Goal: Transaction & Acquisition: Purchase product/service

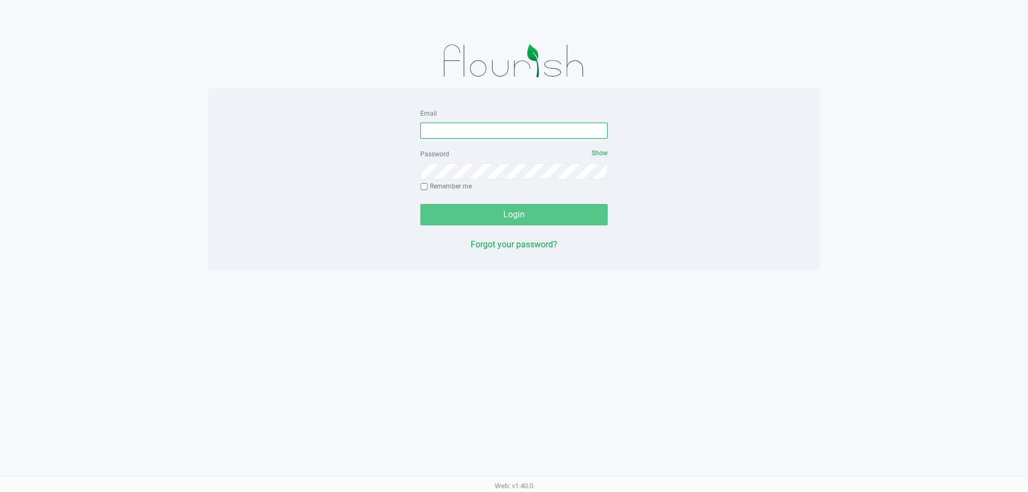
click at [476, 132] on input "Email" at bounding box center [513, 131] width 187 height 16
type input "J"
type input "[EMAIL_ADDRESS][DOMAIN_NAME]"
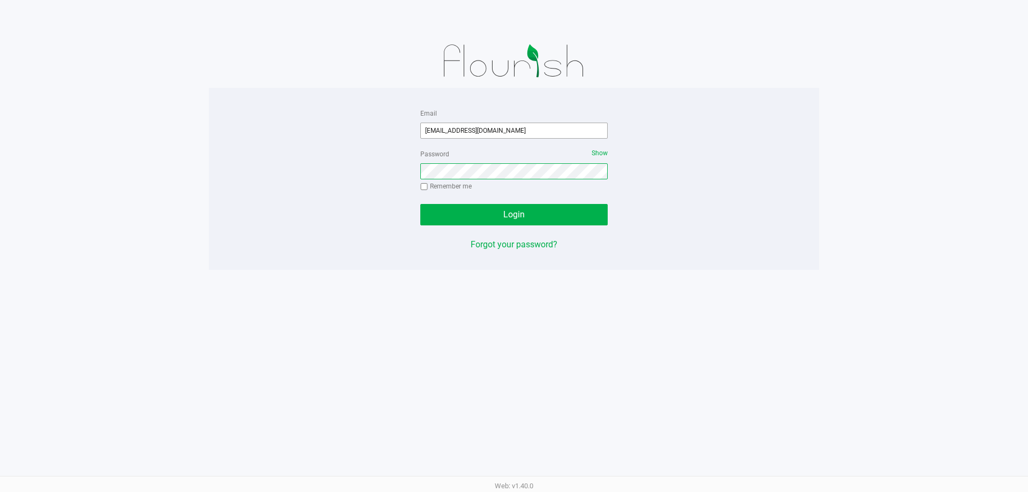
click at [420, 204] on button "Login" at bounding box center [513, 214] width 187 height 21
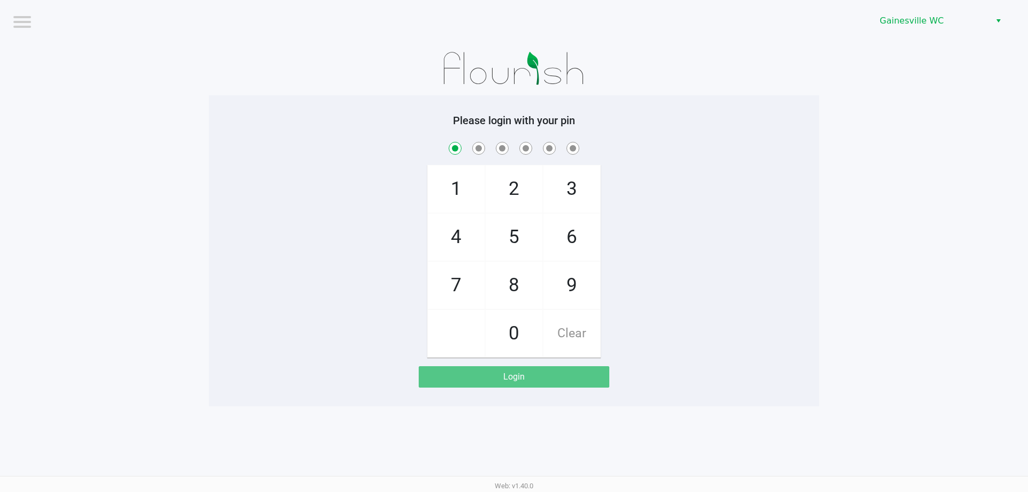
checkbox input "true"
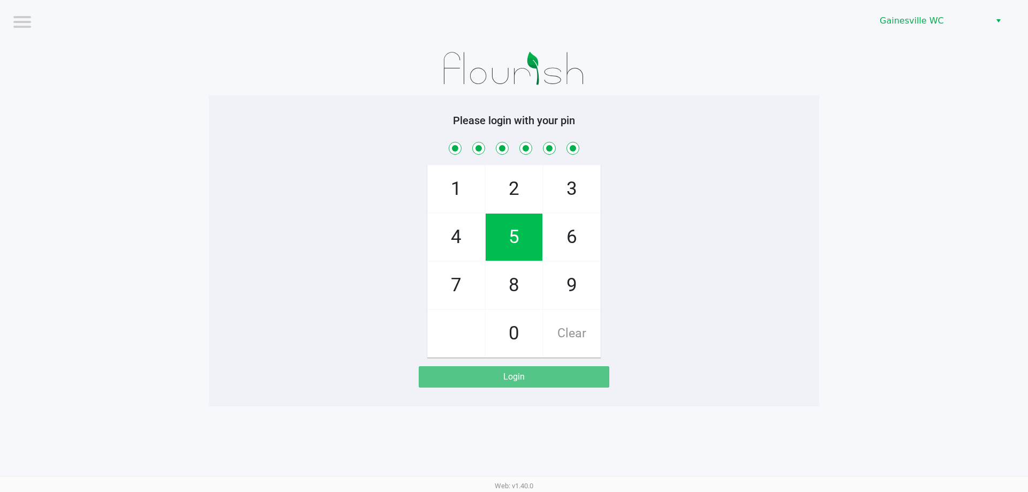
checkbox input "true"
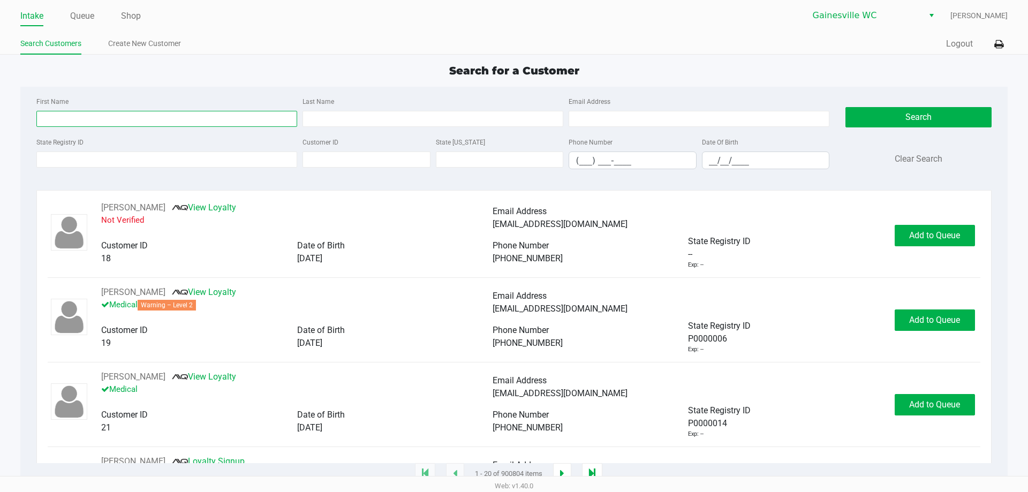
drag, startPoint x: 118, startPoint y: 116, endPoint x: 115, endPoint y: 111, distance: 5.7
click at [116, 112] on input "First Name" at bounding box center [166, 119] width 261 height 16
type input "[PERSON_NAME]"
click at [382, 108] on div "Last Name" at bounding box center [433, 111] width 266 height 32
click at [391, 115] on input "Last Name" at bounding box center [432, 119] width 261 height 16
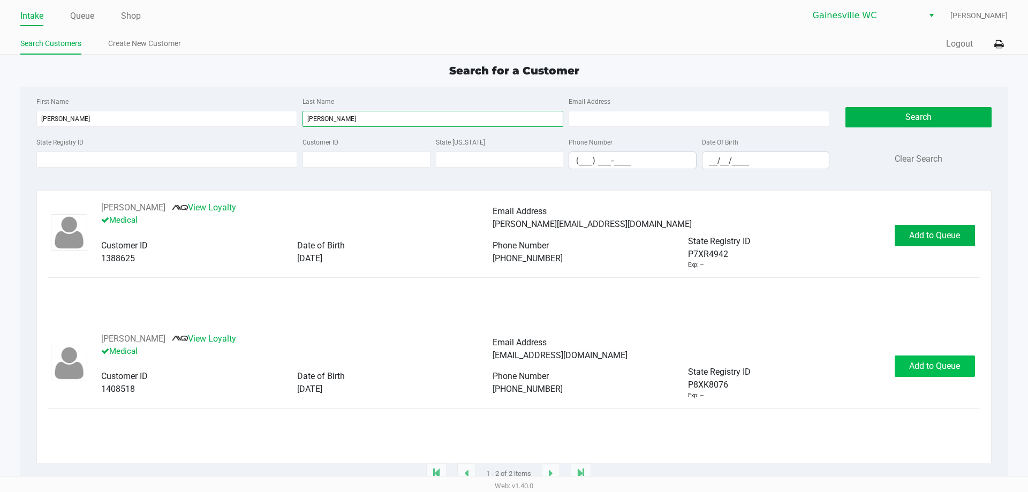
type input "[PERSON_NAME]"
click at [932, 371] on span "Add to Queue" at bounding box center [934, 366] width 51 height 10
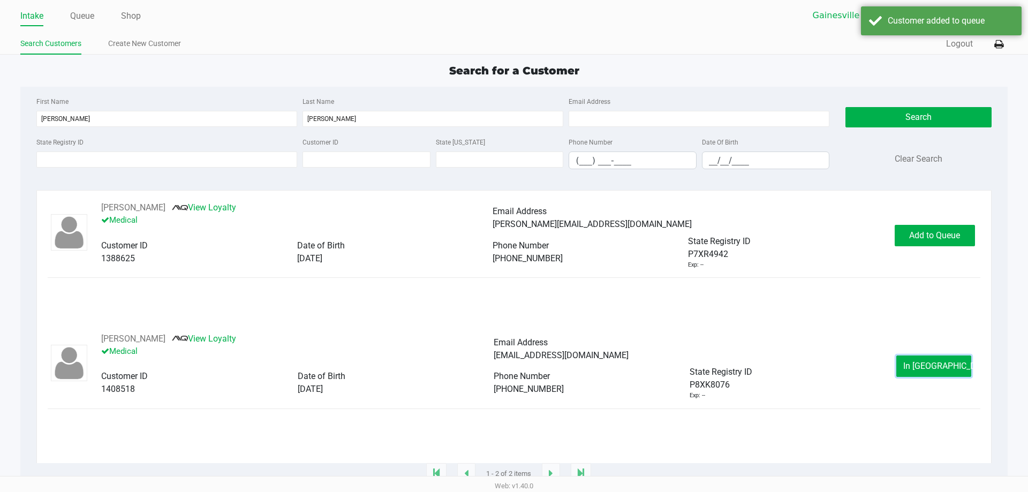
click at [935, 370] on span "In [GEOGRAPHIC_DATA]" at bounding box center [948, 366] width 90 height 10
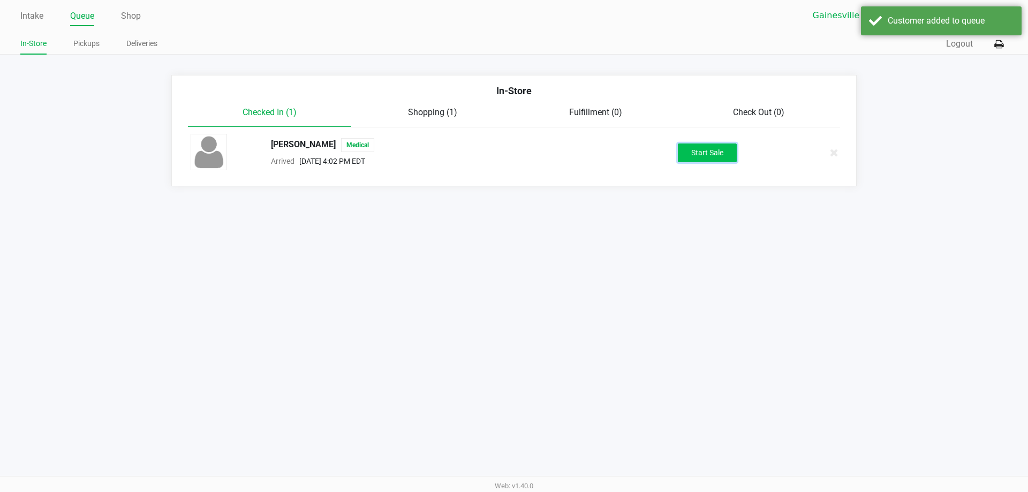
click at [691, 161] on button "Start Sale" at bounding box center [707, 152] width 59 height 19
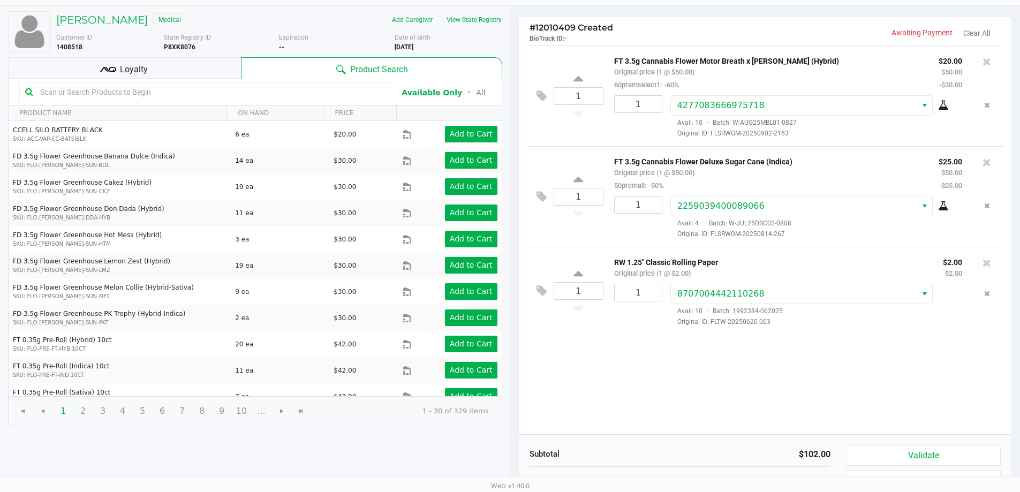
scroll to position [110, 0]
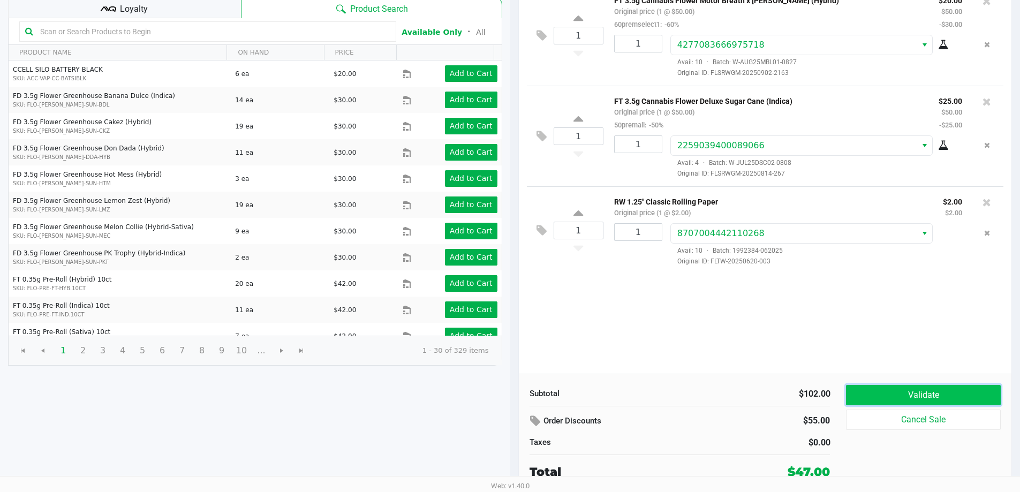
click at [893, 385] on button "Validate" at bounding box center [923, 395] width 154 height 20
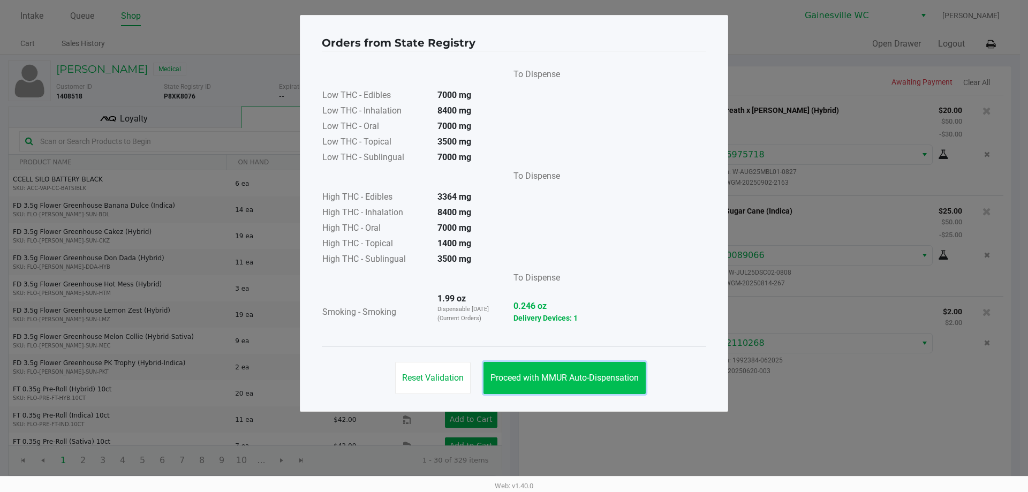
click at [577, 374] on span "Proceed with MMUR Auto-Dispensation" at bounding box center [564, 378] width 148 height 10
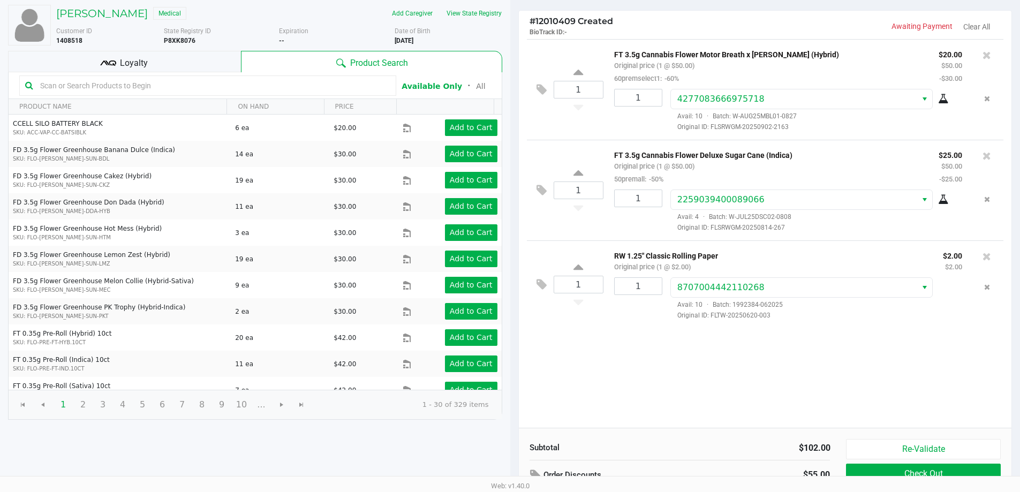
scroll to position [110, 0]
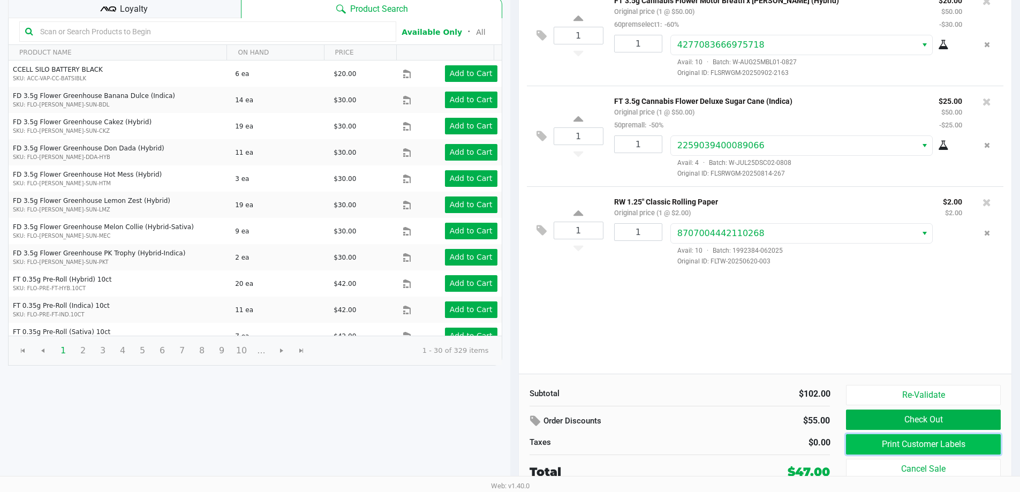
click at [919, 440] on button "Print Customer Labels" at bounding box center [923, 444] width 154 height 20
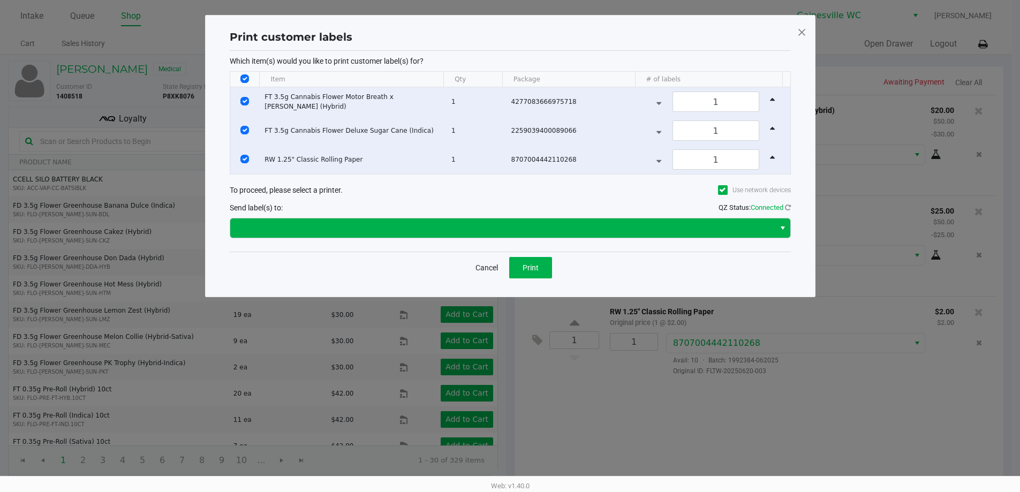
scroll to position [0, 0]
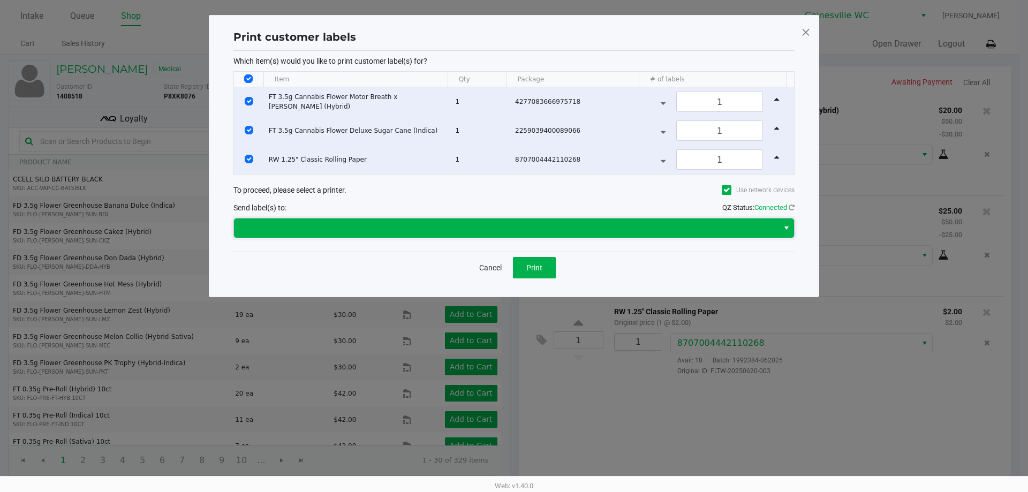
click at [382, 230] on span at bounding box center [506, 228] width 532 height 13
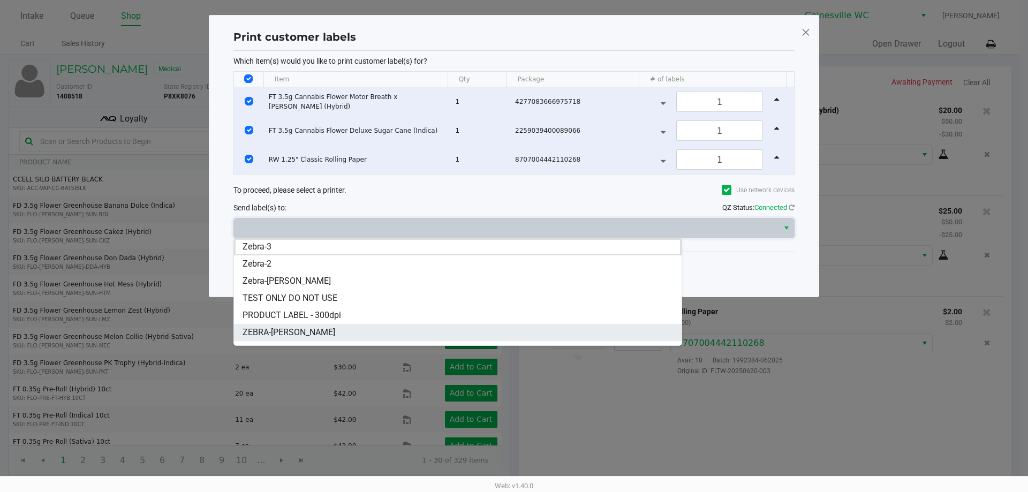
click at [322, 331] on span "ZEBRA-[PERSON_NAME]" at bounding box center [288, 332] width 93 height 13
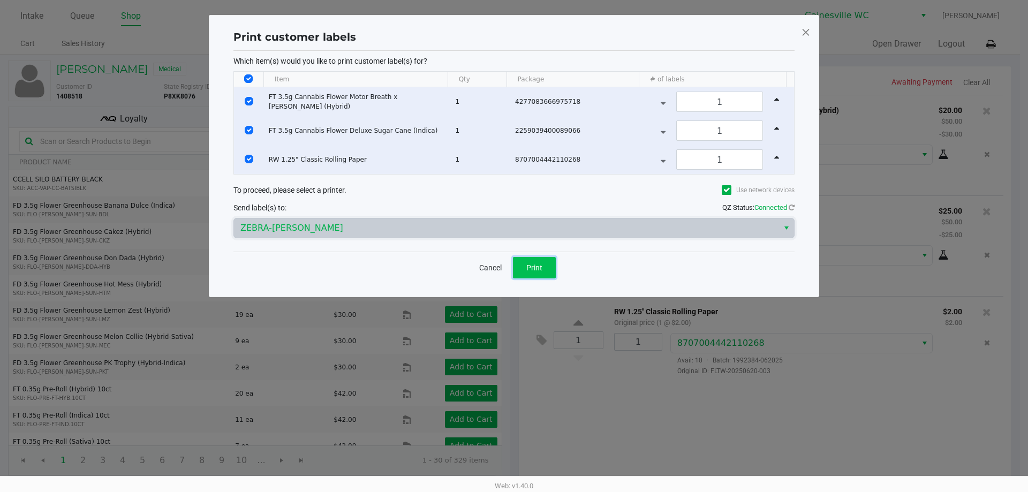
click at [536, 265] on span "Print" at bounding box center [534, 267] width 16 height 9
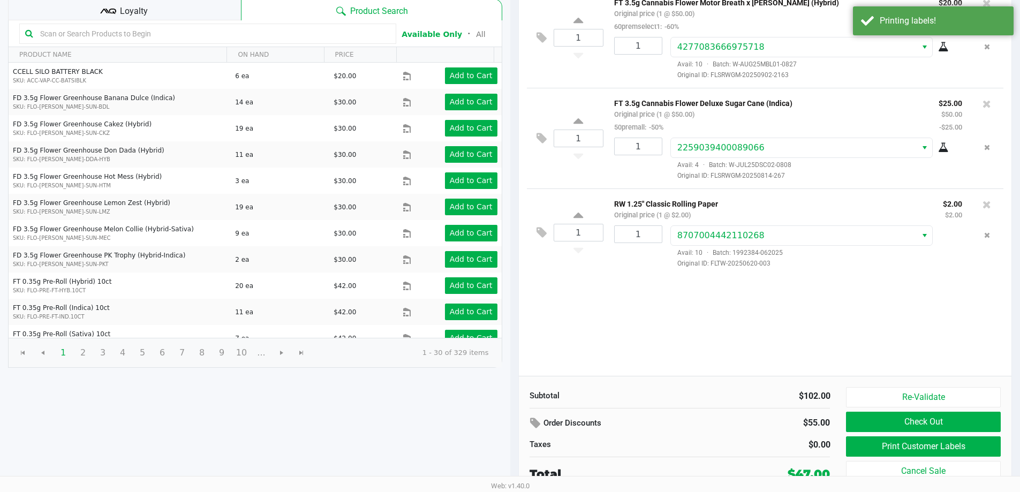
scroll to position [110, 0]
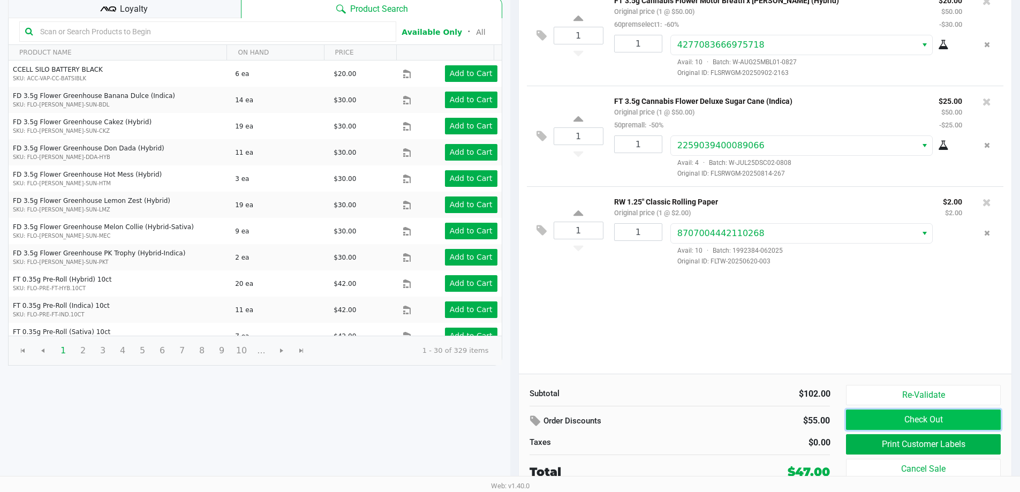
click at [899, 415] on button "Check Out" at bounding box center [923, 420] width 154 height 20
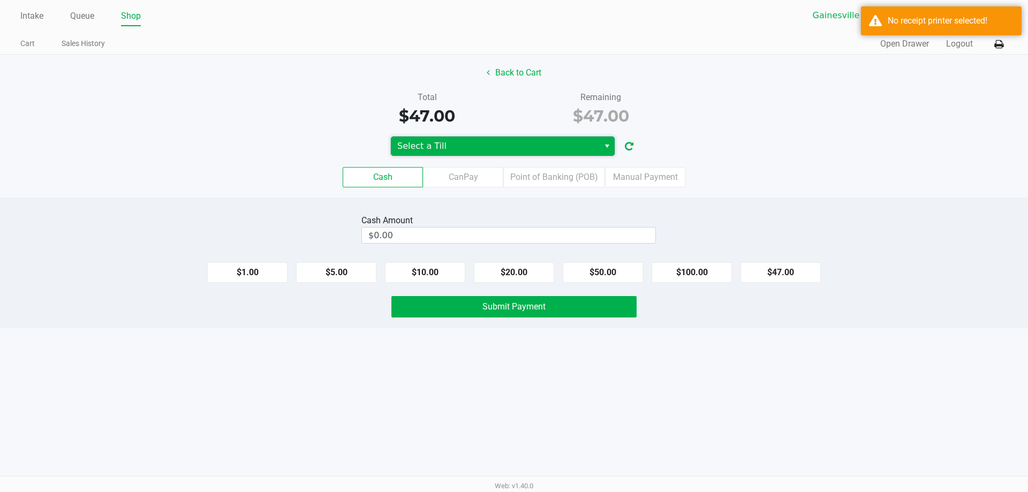
click at [492, 153] on span "Select a Till" at bounding box center [495, 146] width 208 height 19
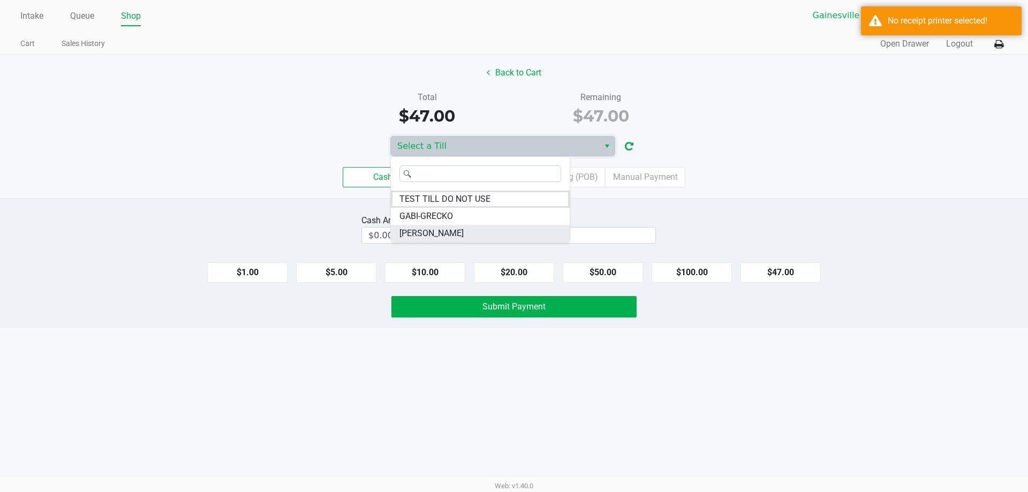
click at [455, 234] on span "[PERSON_NAME]" at bounding box center [431, 233] width 64 height 13
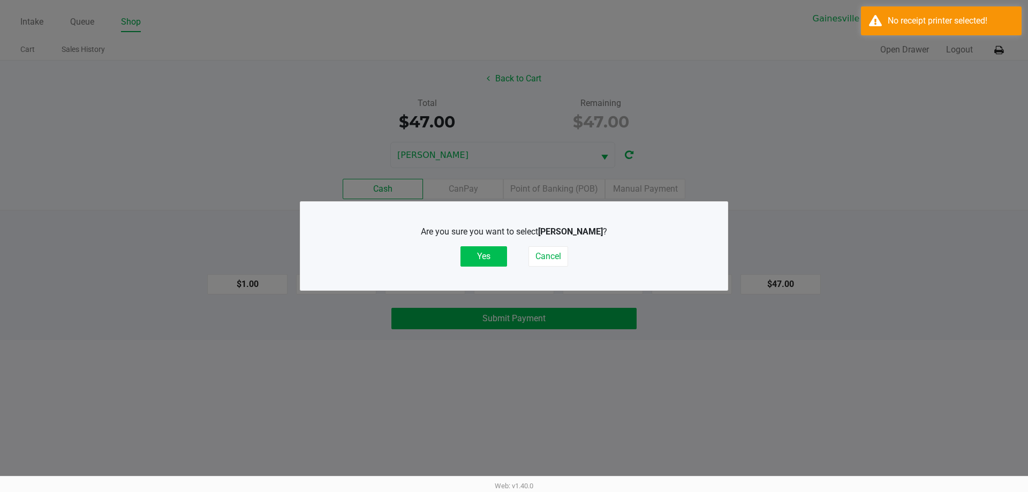
click at [495, 256] on button "Yes" at bounding box center [483, 256] width 47 height 20
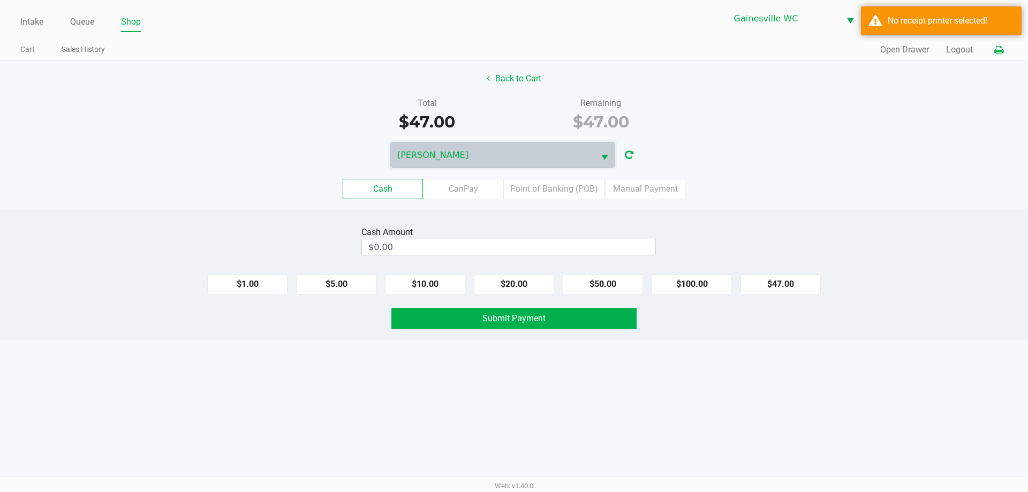
click at [996, 52] on icon at bounding box center [998, 50] width 9 height 7
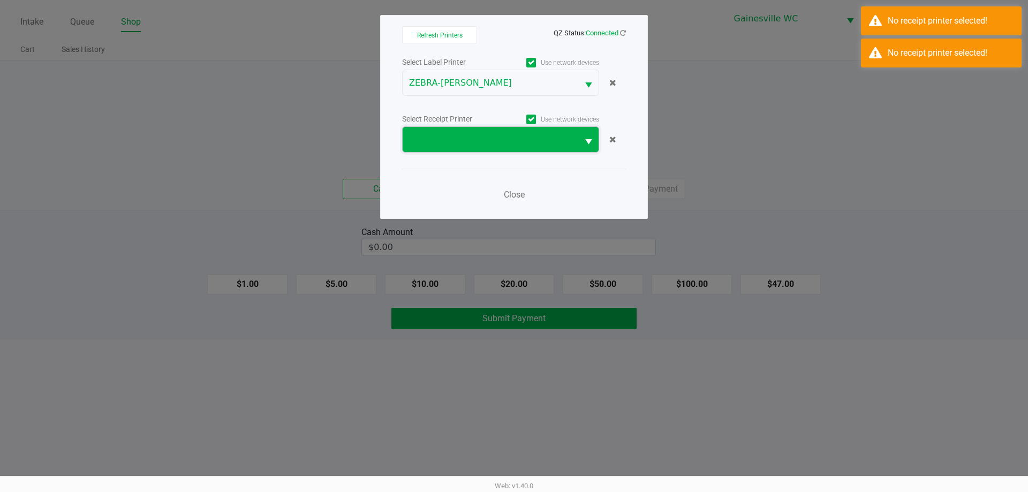
click at [483, 141] on span at bounding box center [490, 139] width 163 height 13
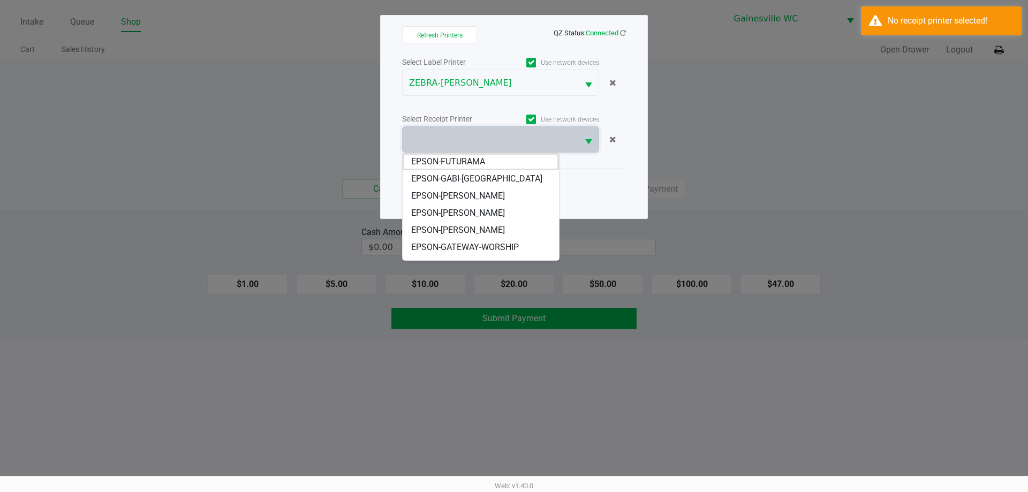
click at [468, 193] on span "EPSON-[PERSON_NAME]" at bounding box center [458, 195] width 94 height 13
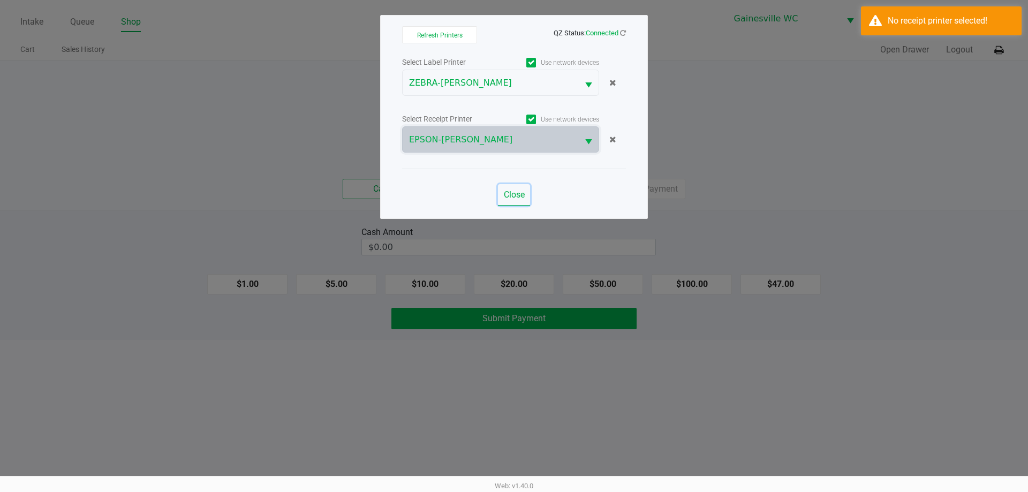
click at [507, 187] on button "Close" at bounding box center [514, 194] width 32 height 21
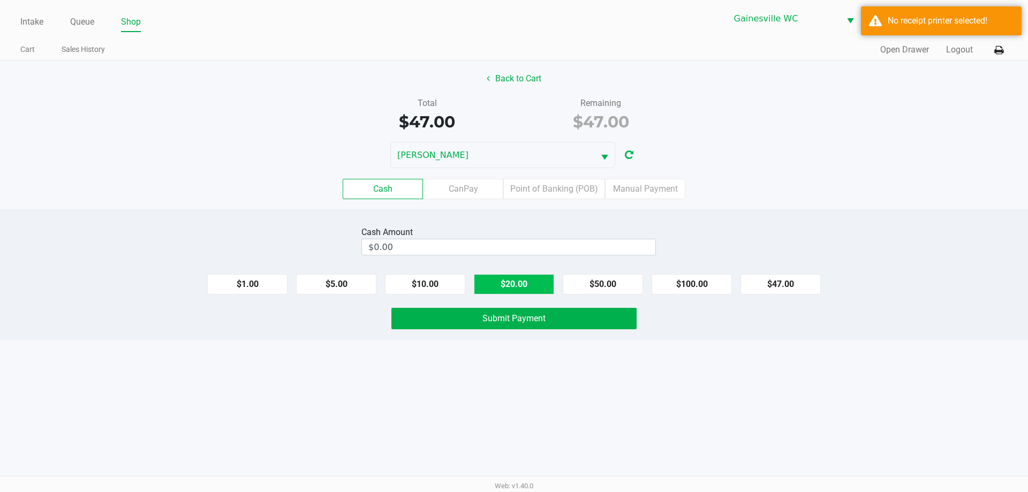
click at [498, 284] on button "$20.00" at bounding box center [514, 284] width 80 height 20
click at [497, 283] on button "$20.00" at bounding box center [514, 284] width 80 height 20
click at [451, 280] on button "$10.00" at bounding box center [425, 284] width 80 height 20
type input "$50.00"
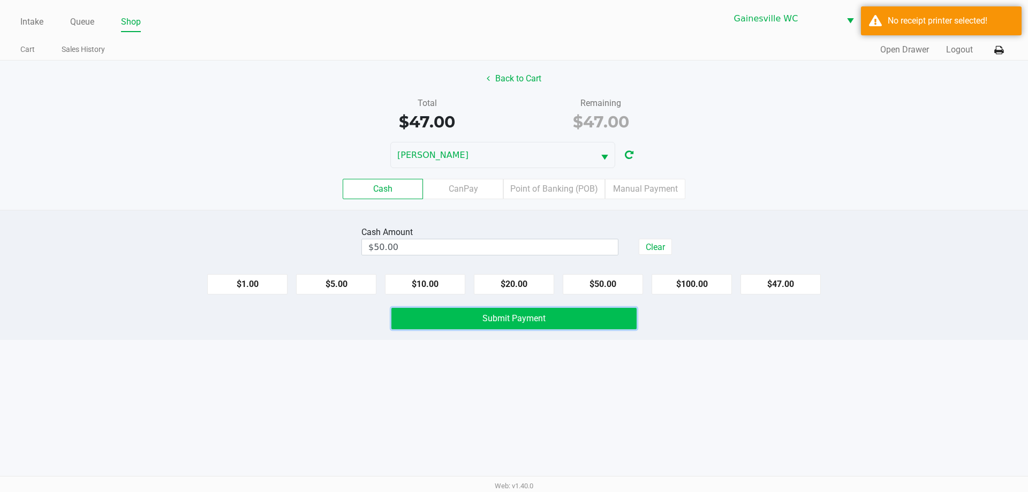
click at [462, 319] on button "Submit Payment" at bounding box center [513, 318] width 245 height 21
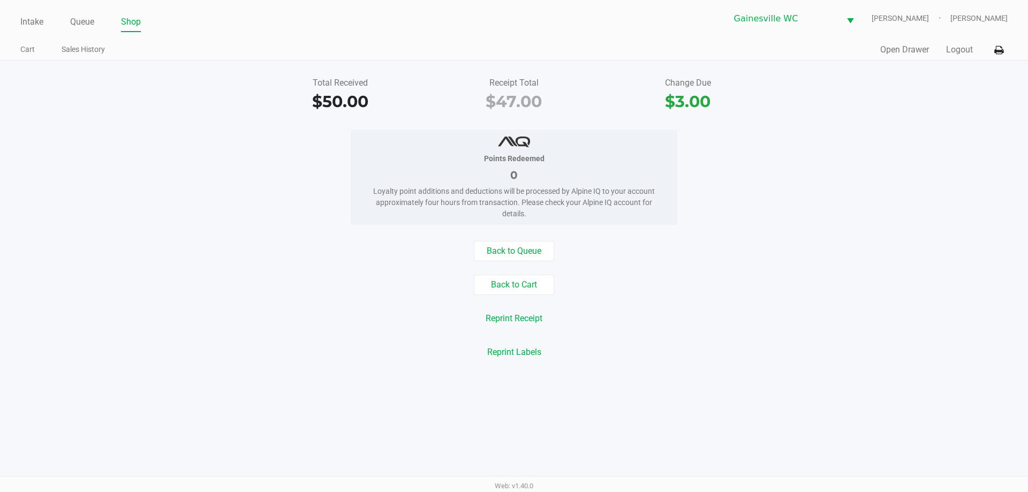
click at [963, 50] on button "Logout" at bounding box center [959, 49] width 27 height 13
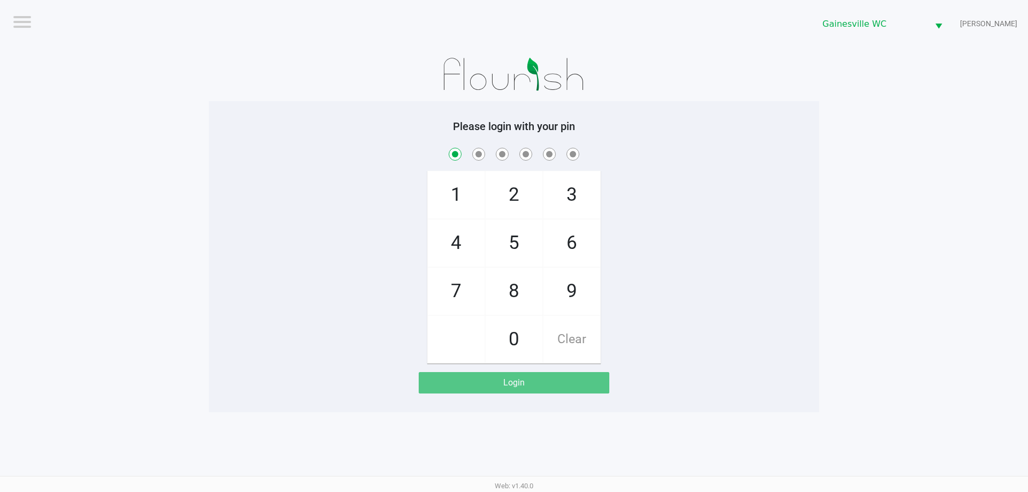
checkbox input "true"
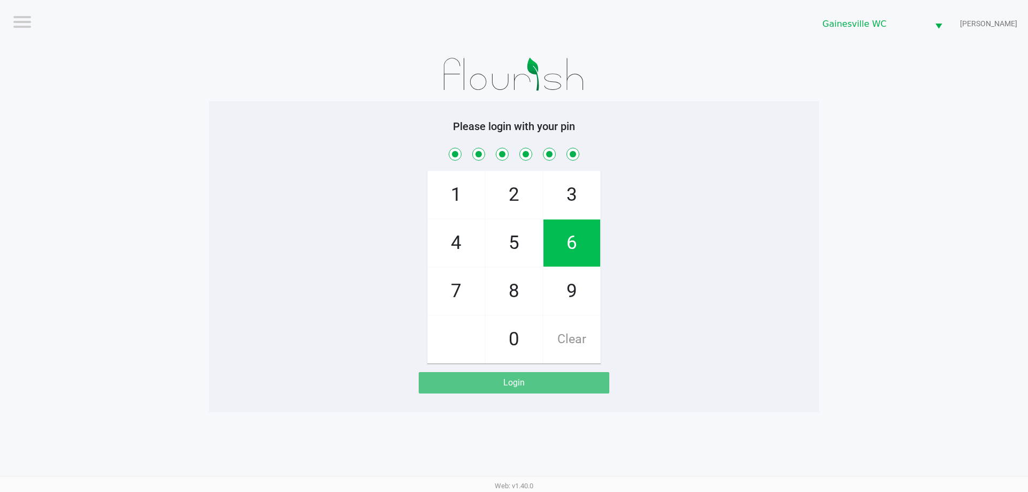
checkbox input "true"
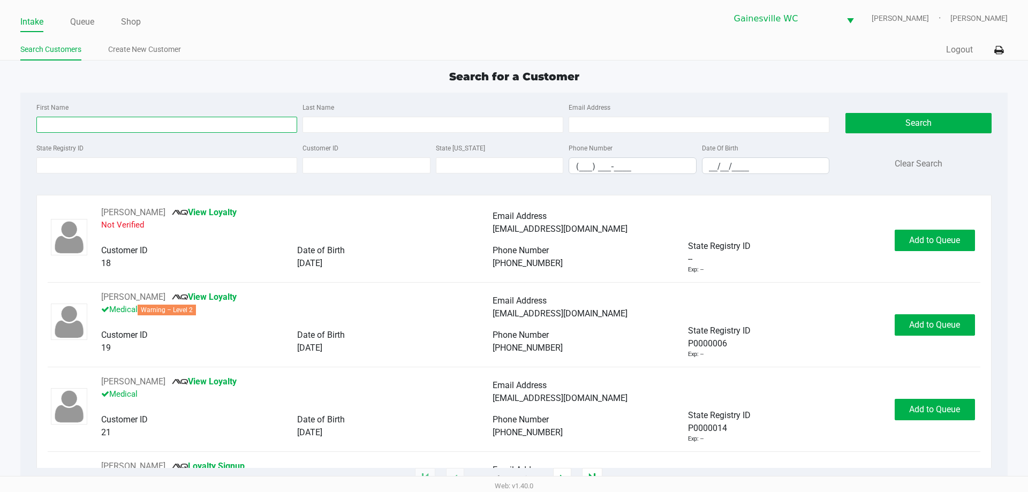
drag, startPoint x: 105, startPoint y: 127, endPoint x: 99, endPoint y: 120, distance: 9.5
click at [106, 127] on input "First Name" at bounding box center [166, 125] width 261 height 16
type input "[PERSON_NAME]"
click at [513, 124] on input "Last Name" at bounding box center [432, 125] width 261 height 16
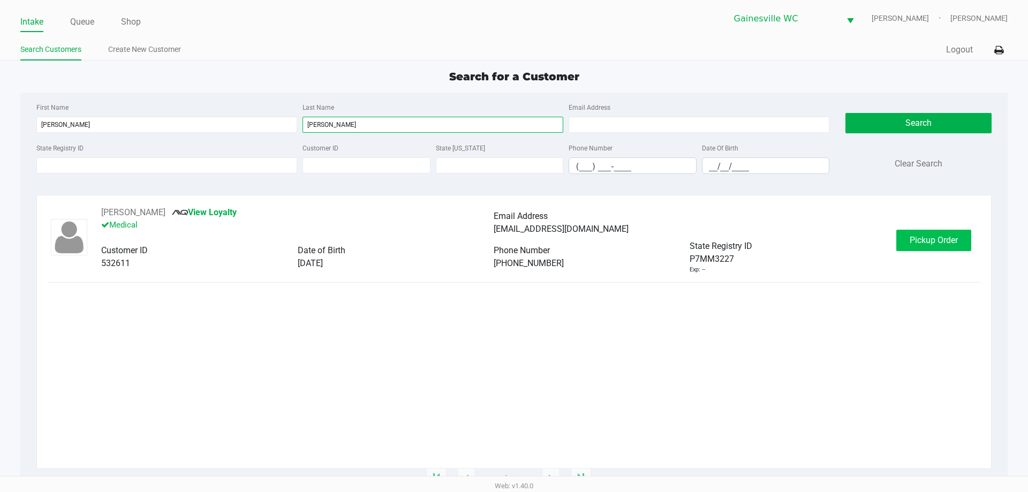
type input "[PERSON_NAME]"
click at [932, 240] on span "Pickup Order" at bounding box center [933, 240] width 48 height 10
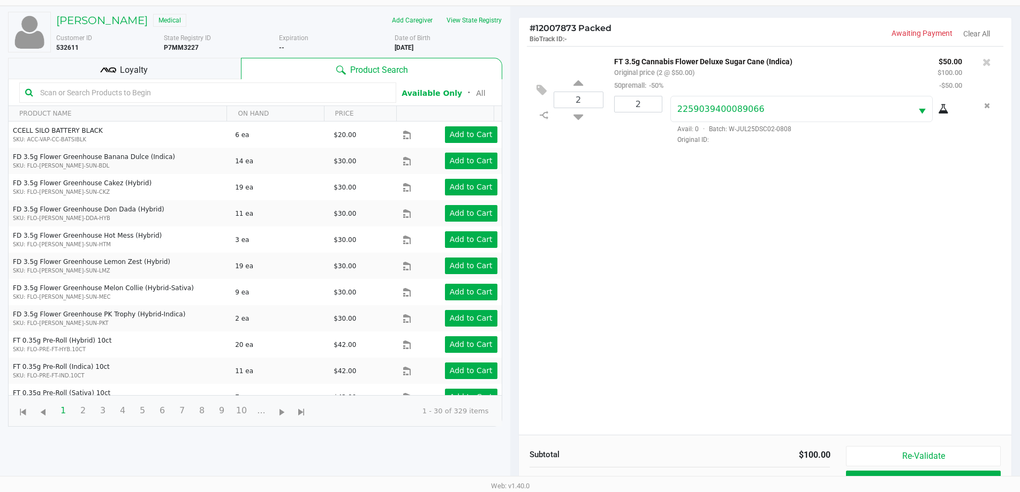
scroll to position [116, 0]
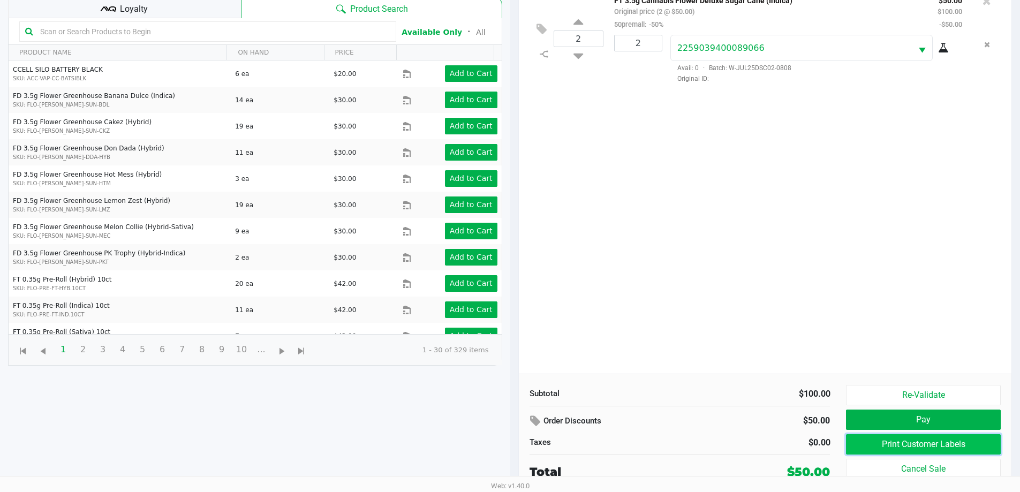
click at [960, 449] on button "Print Customer Labels" at bounding box center [923, 444] width 154 height 20
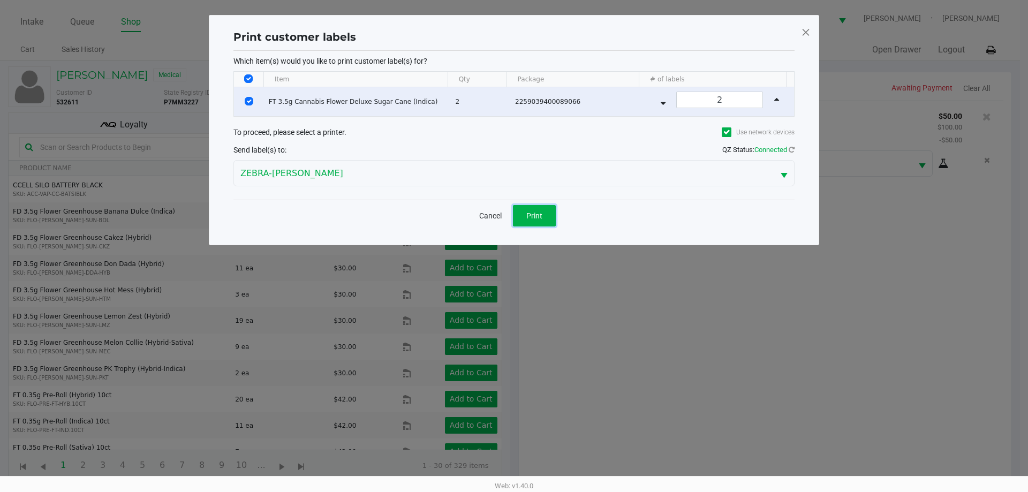
click at [536, 211] on span "Print" at bounding box center [534, 215] width 16 height 9
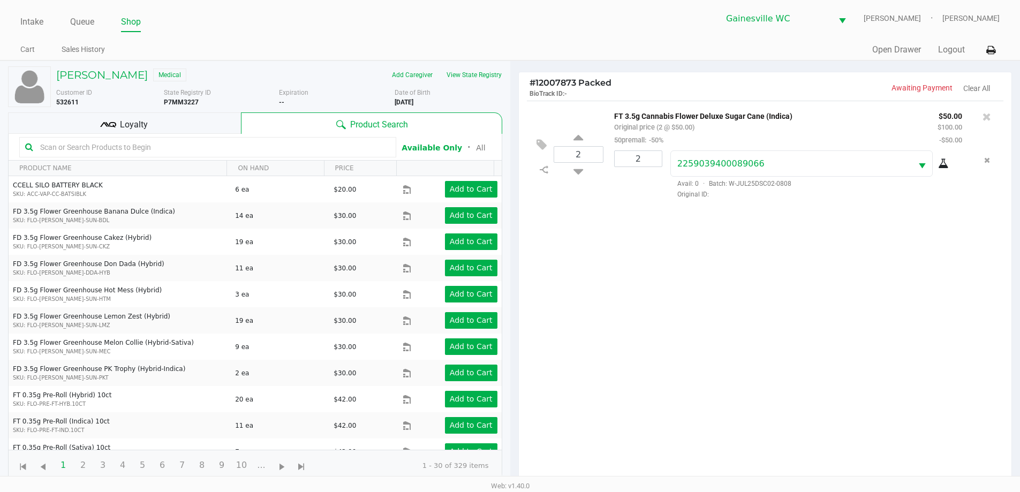
click at [220, 122] on div "Loyalty" at bounding box center [124, 122] width 233 height 21
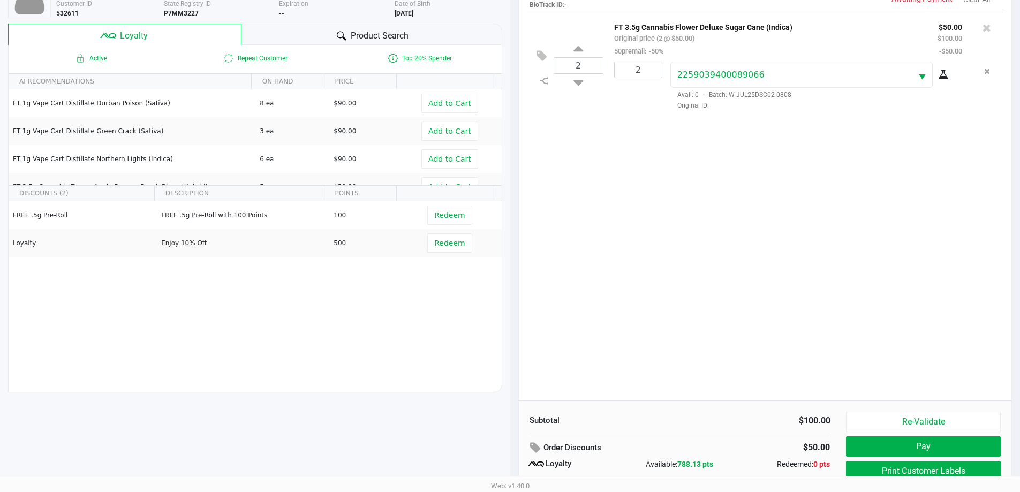
scroll to position [128, 0]
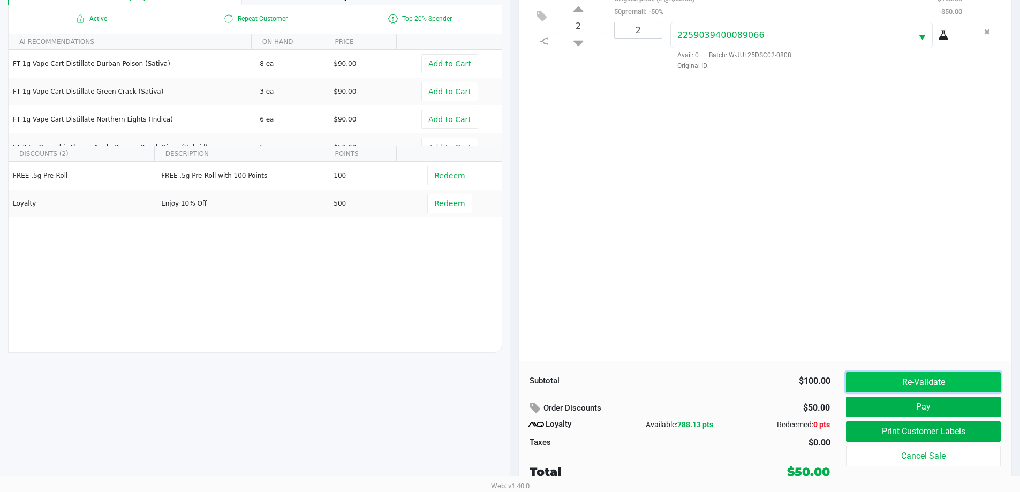
click at [956, 372] on button "Re-Validate" at bounding box center [923, 382] width 154 height 20
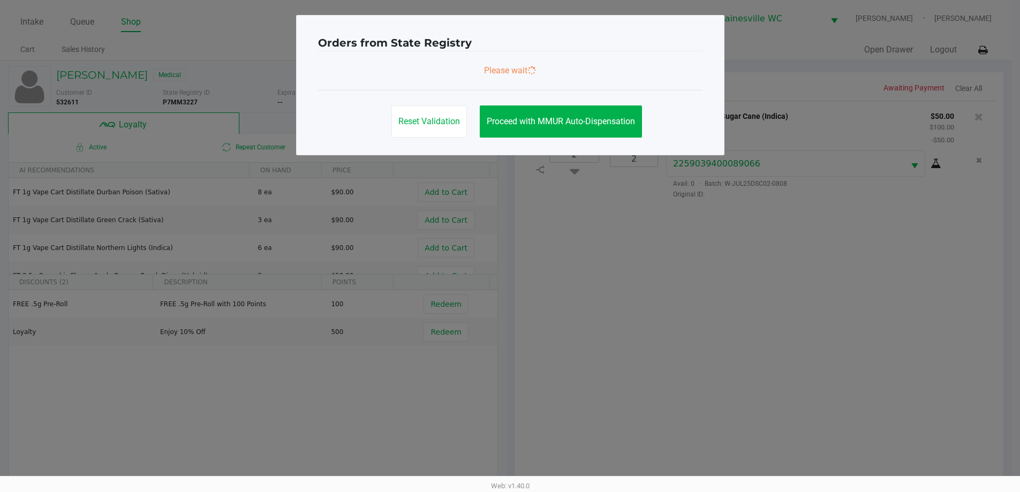
scroll to position [0, 0]
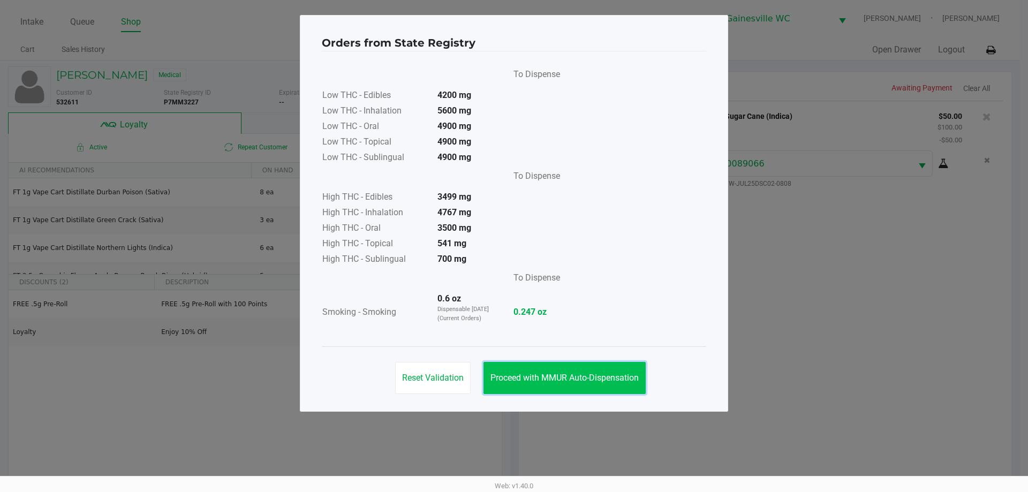
click at [619, 378] on span "Proceed with MMUR Auto-Dispensation" at bounding box center [564, 378] width 148 height 10
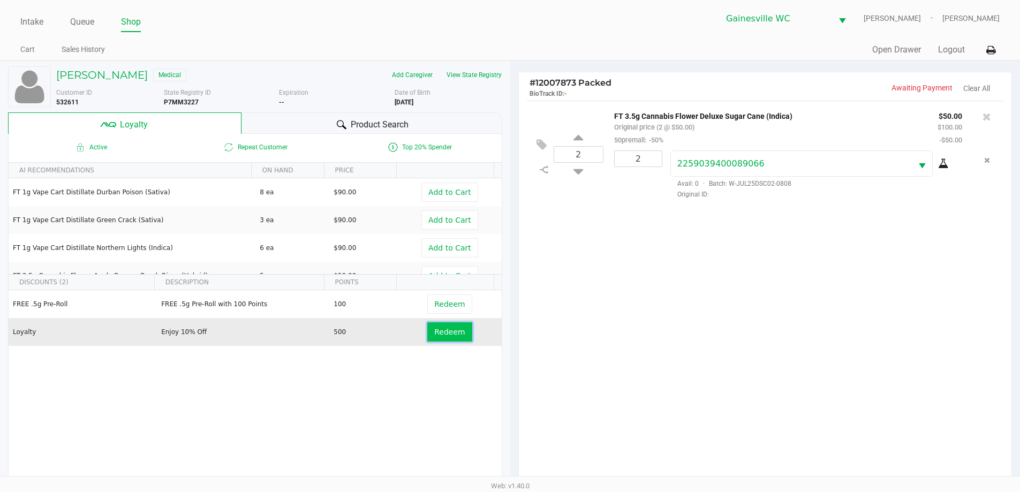
click at [439, 328] on span "Redeem" at bounding box center [449, 332] width 31 height 9
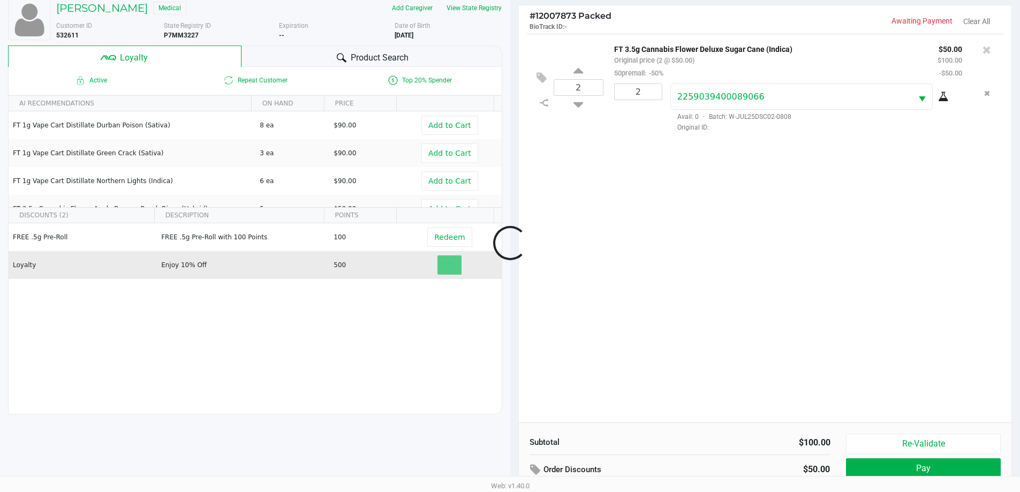
scroll to position [128, 0]
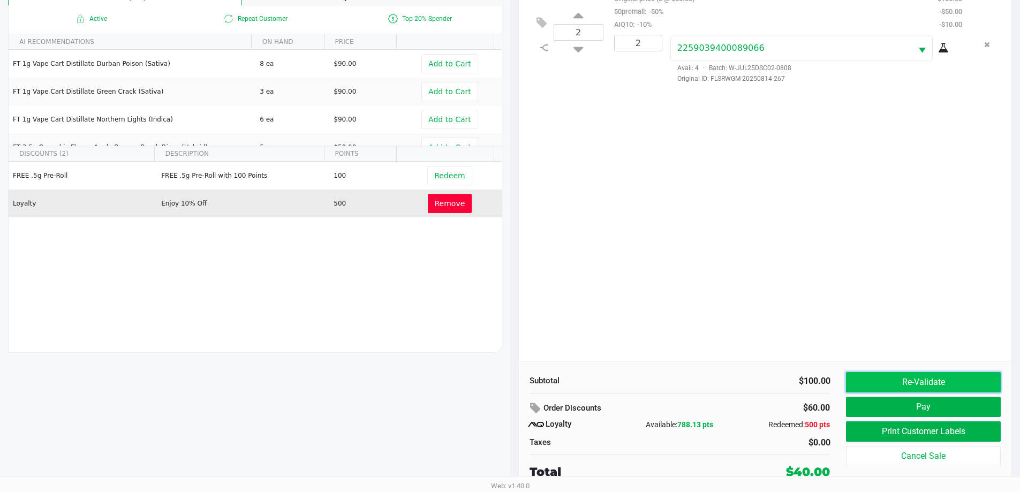
click at [935, 385] on button "Re-Validate" at bounding box center [923, 382] width 154 height 20
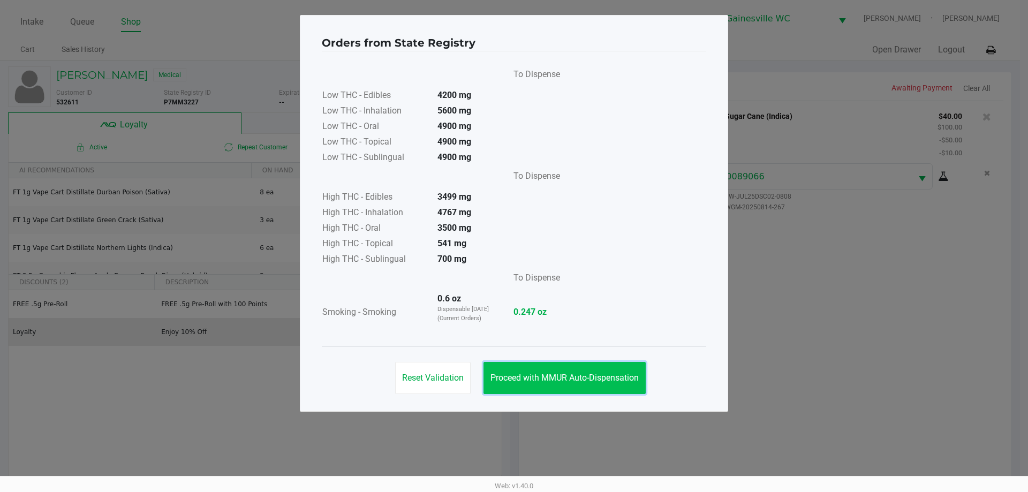
click at [603, 375] on span "Proceed with MMUR Auto-Dispensation" at bounding box center [564, 378] width 148 height 10
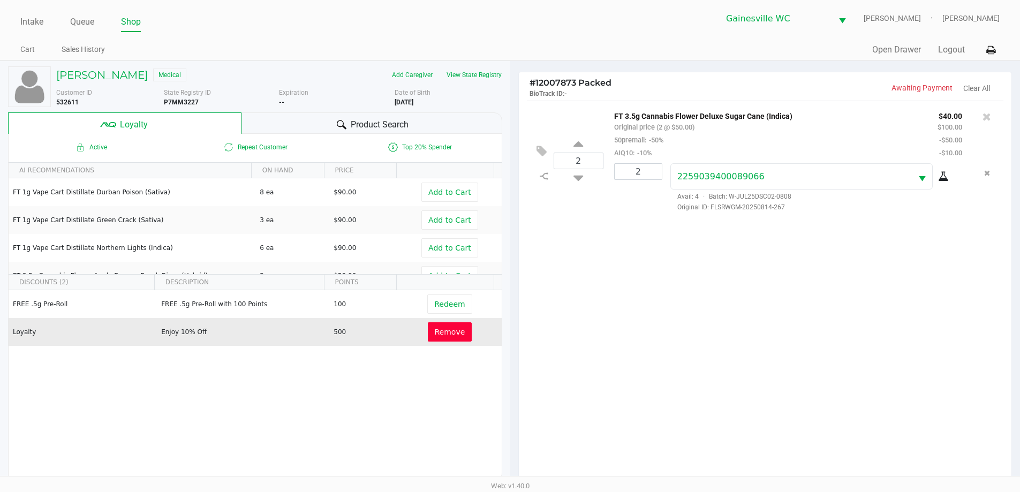
scroll to position [128, 0]
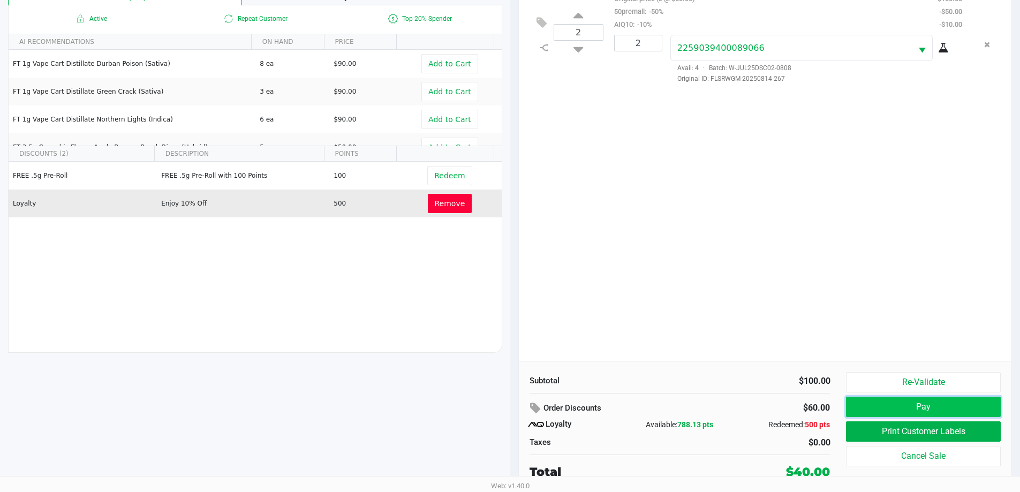
click at [959, 410] on button "Pay" at bounding box center [923, 407] width 154 height 20
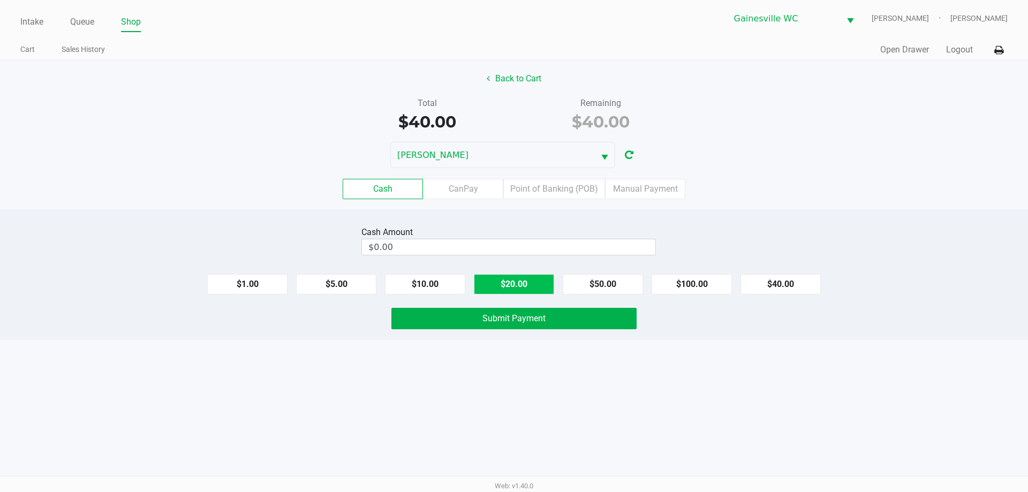
click at [515, 287] on button "$20.00" at bounding box center [514, 284] width 80 height 20
click at [515, 286] on button "$20.00" at bounding box center [514, 284] width 80 height 20
type input "$40.00"
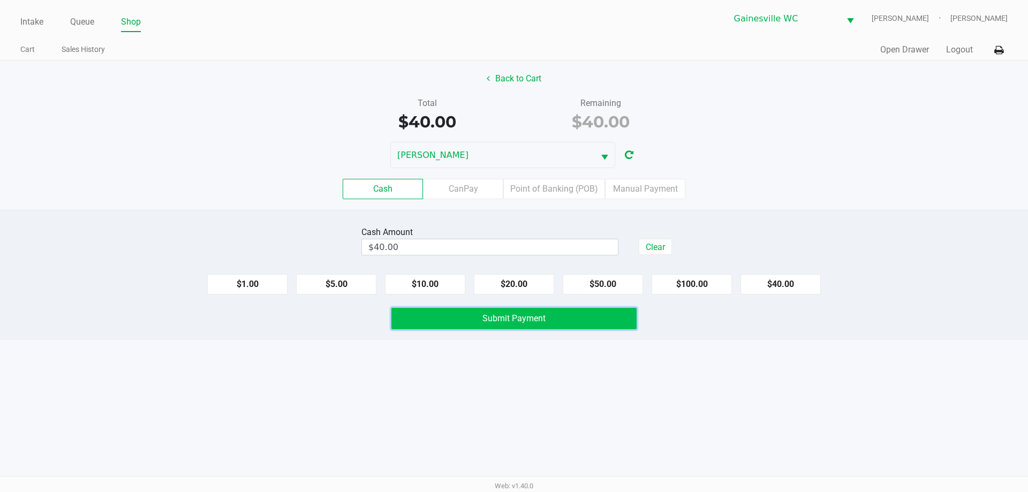
click at [509, 316] on span "Submit Payment" at bounding box center [513, 318] width 63 height 10
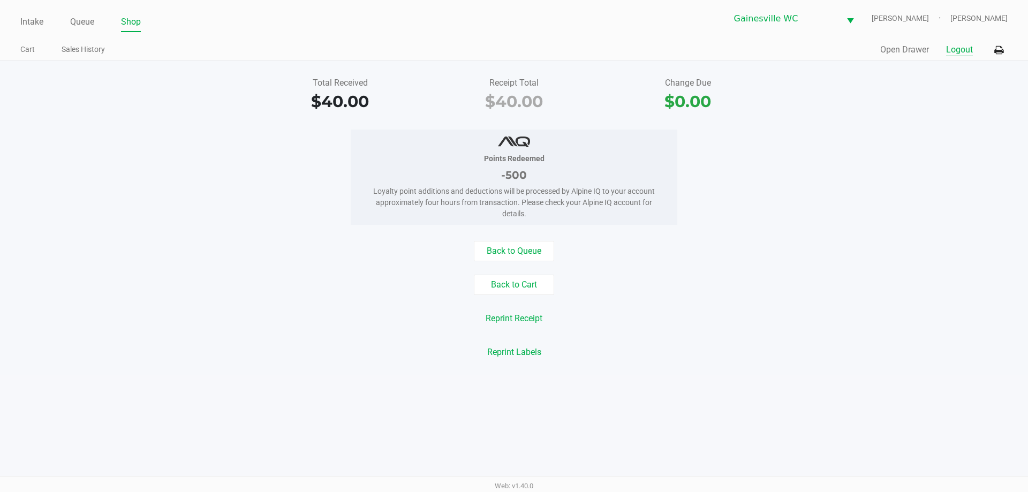
click at [971, 48] on button "Logout" at bounding box center [959, 49] width 27 height 13
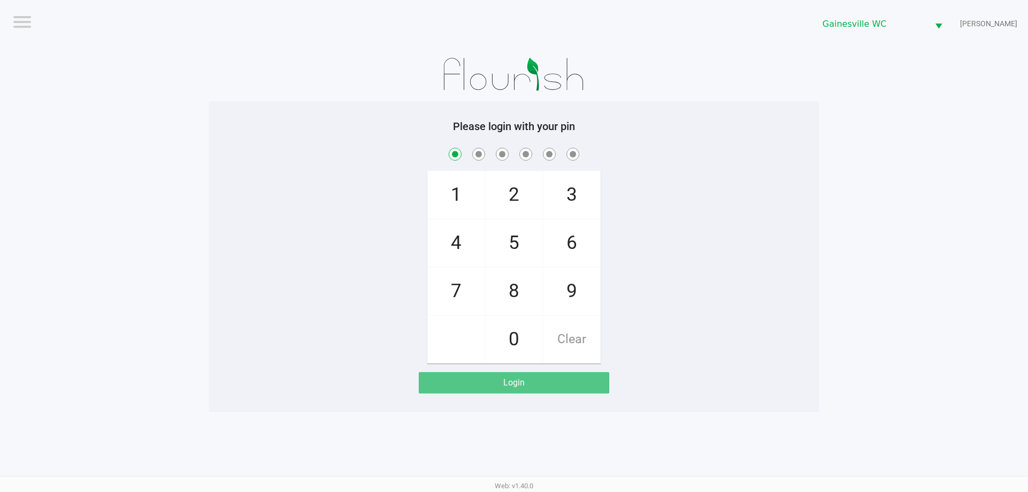
checkbox input "true"
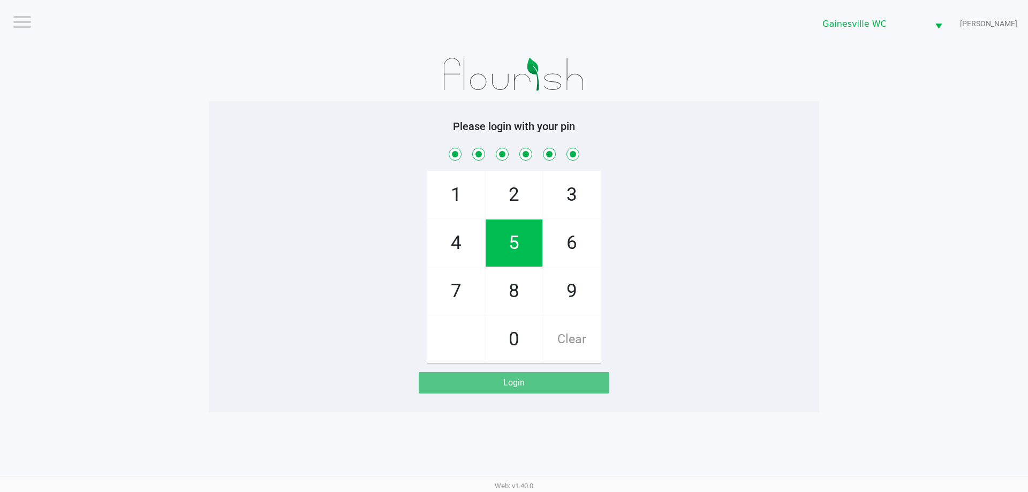
checkbox input "true"
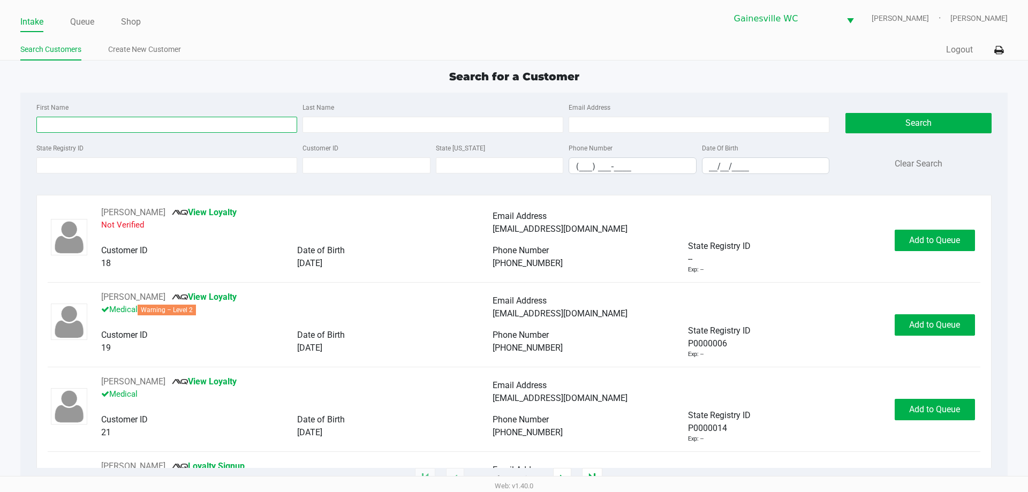
click at [200, 132] on input "First Name" at bounding box center [166, 125] width 261 height 16
click at [203, 125] on input "First Name" at bounding box center [166, 125] width 261 height 16
type input "[PERSON_NAME]"
click at [458, 122] on input "Last Name" at bounding box center [432, 125] width 261 height 16
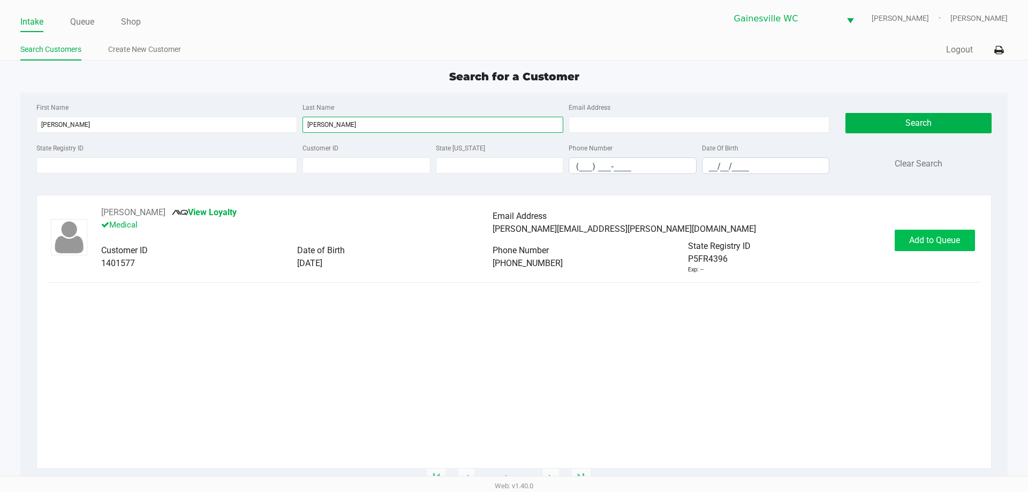
type input "[PERSON_NAME]"
click at [937, 250] on button "Add to Queue" at bounding box center [934, 240] width 80 height 21
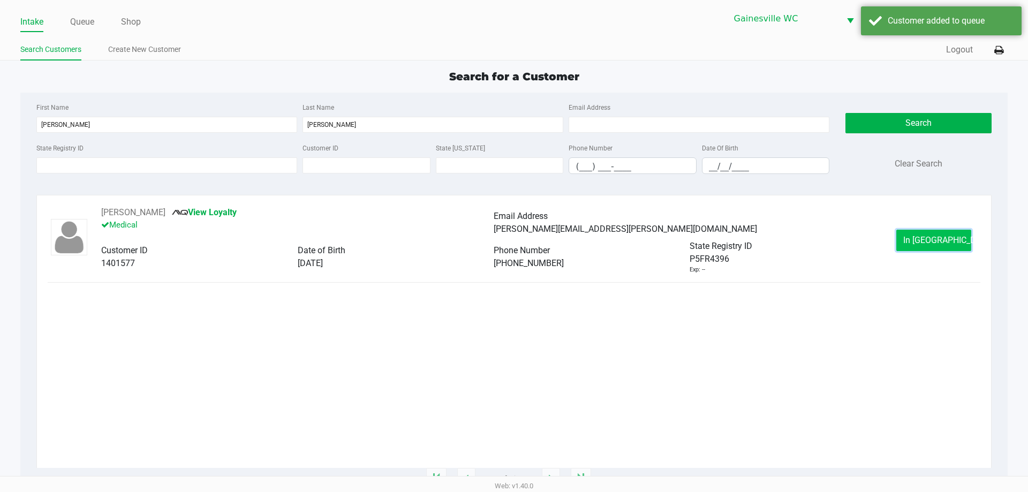
click at [939, 242] on span "In [GEOGRAPHIC_DATA]" at bounding box center [948, 240] width 90 height 10
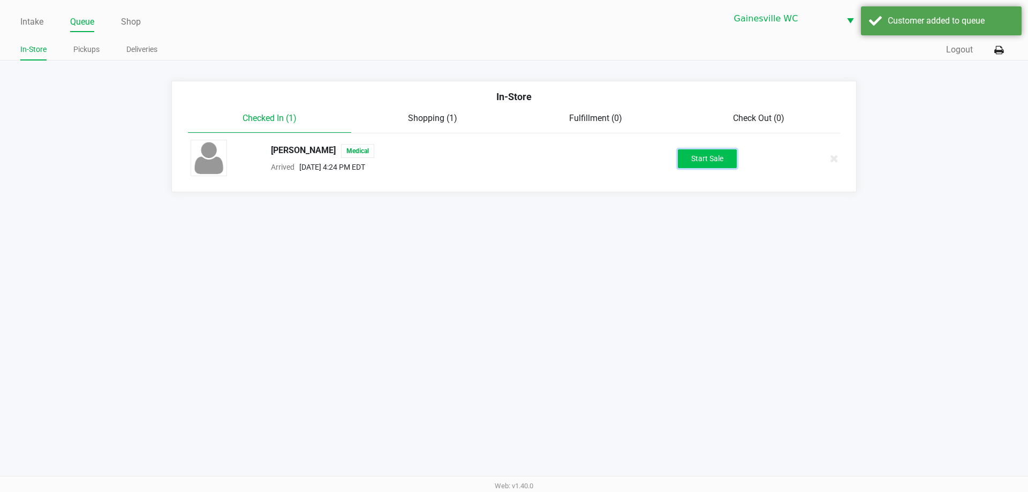
click at [715, 163] on button "Start Sale" at bounding box center [707, 158] width 59 height 19
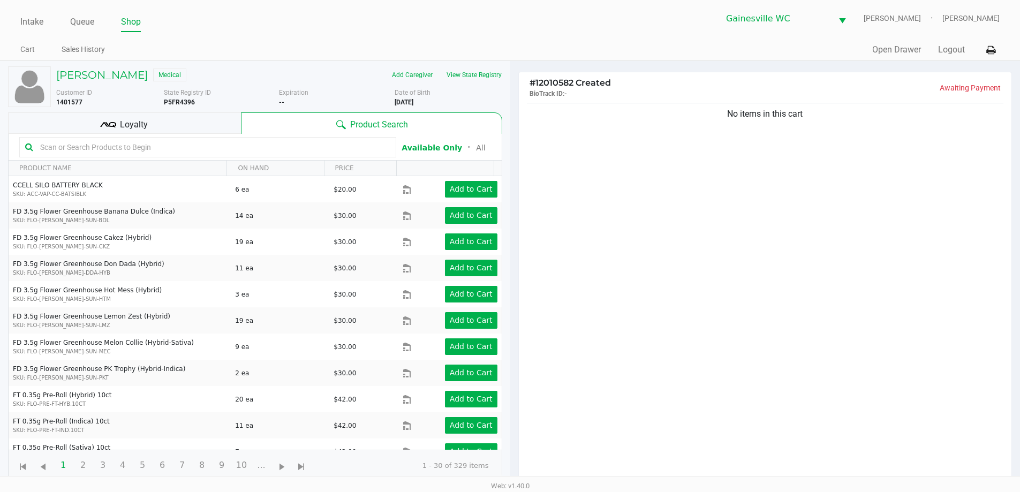
click at [200, 116] on div "Loyalty" at bounding box center [124, 122] width 233 height 21
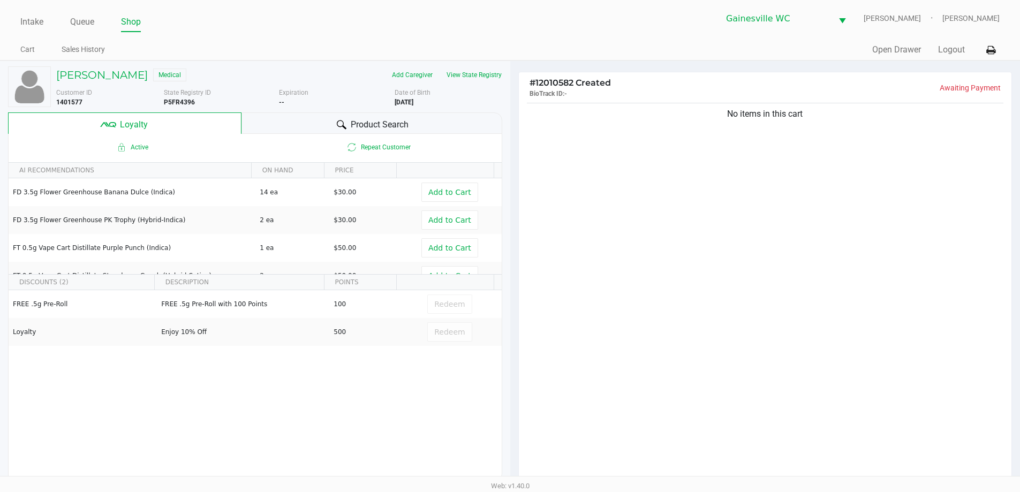
click at [268, 119] on div "Product Search" at bounding box center [371, 122] width 261 height 21
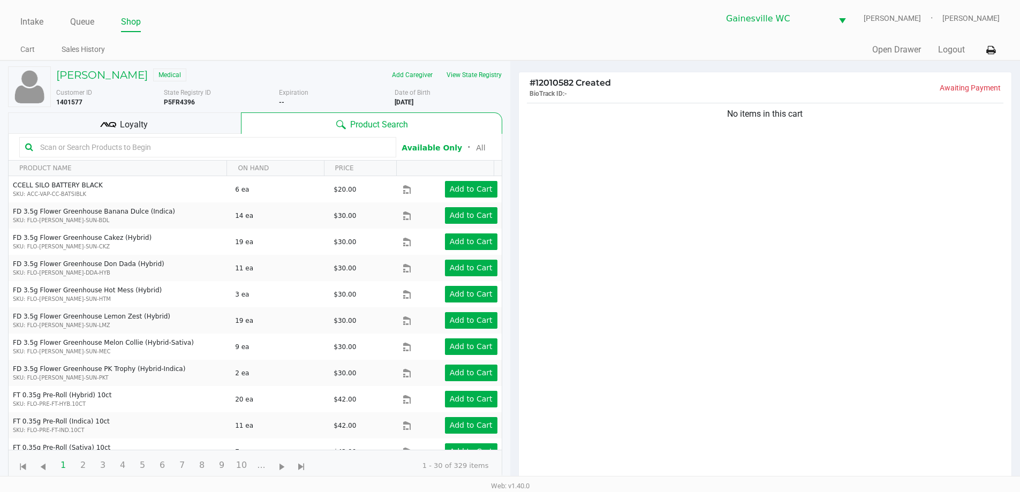
click at [230, 123] on div "Loyalty" at bounding box center [124, 122] width 233 height 21
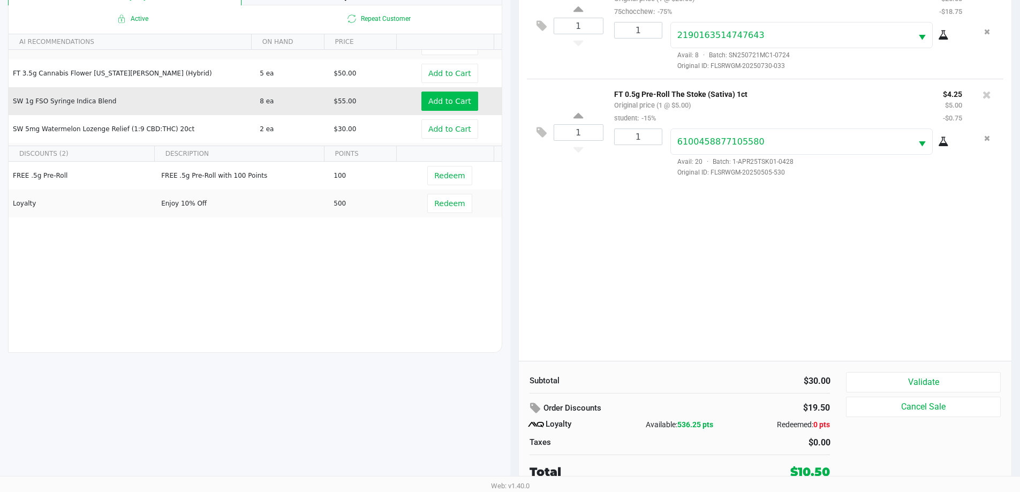
scroll to position [155, 0]
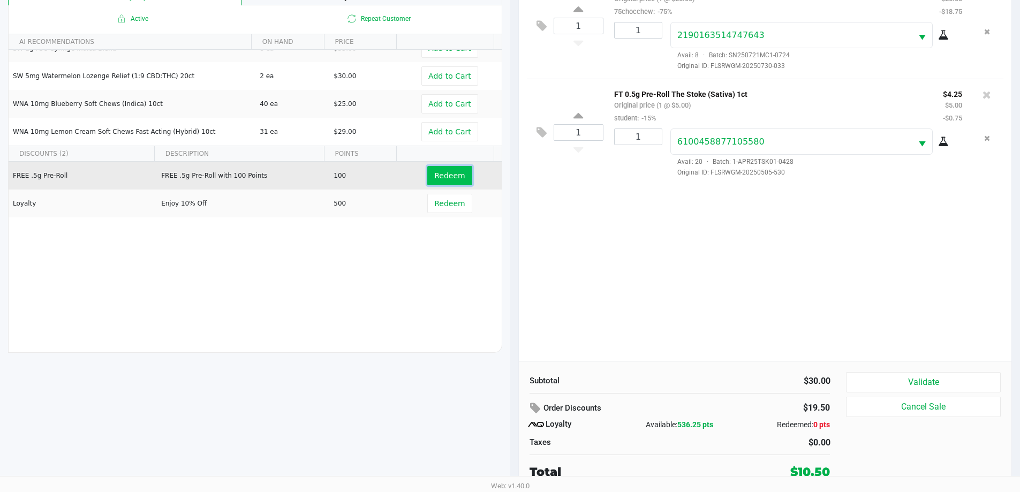
click at [433, 181] on button "Redeem" at bounding box center [449, 175] width 44 height 19
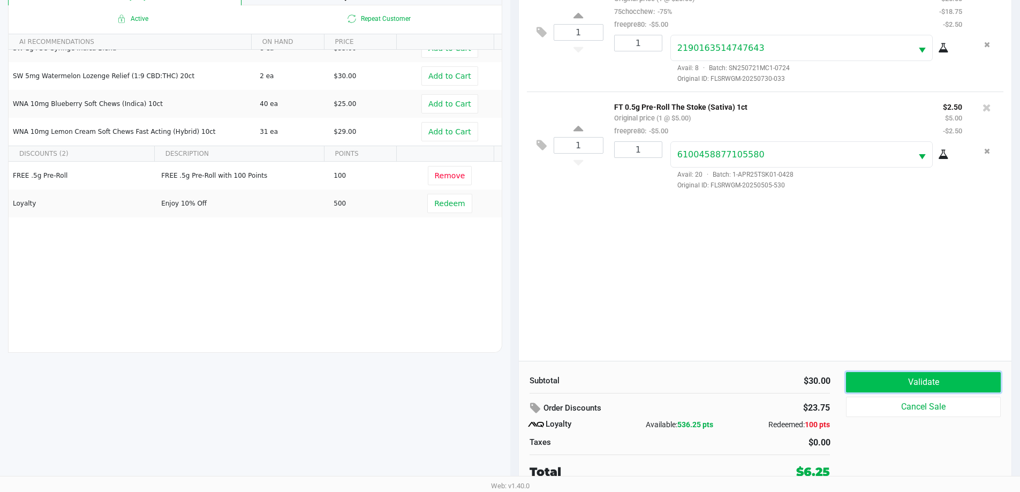
click at [932, 388] on button "Validate" at bounding box center [923, 382] width 154 height 20
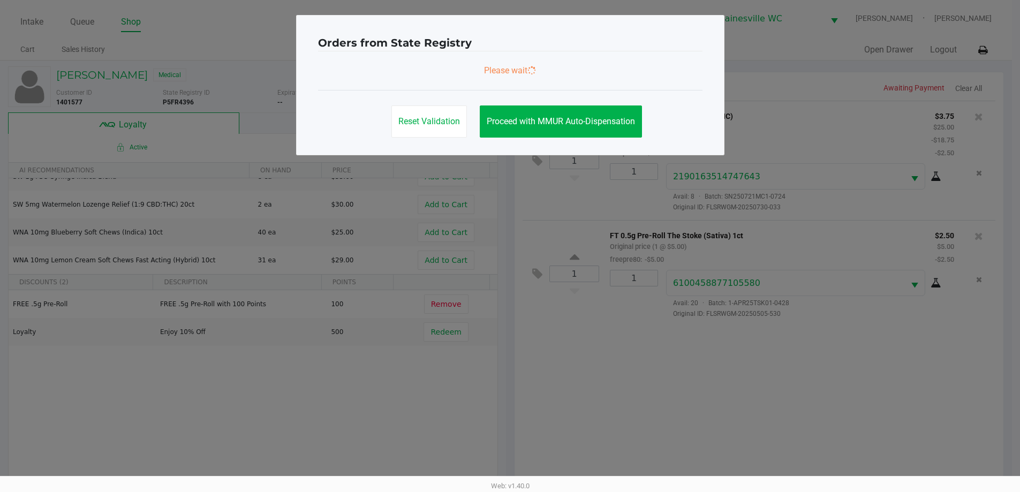
scroll to position [0, 0]
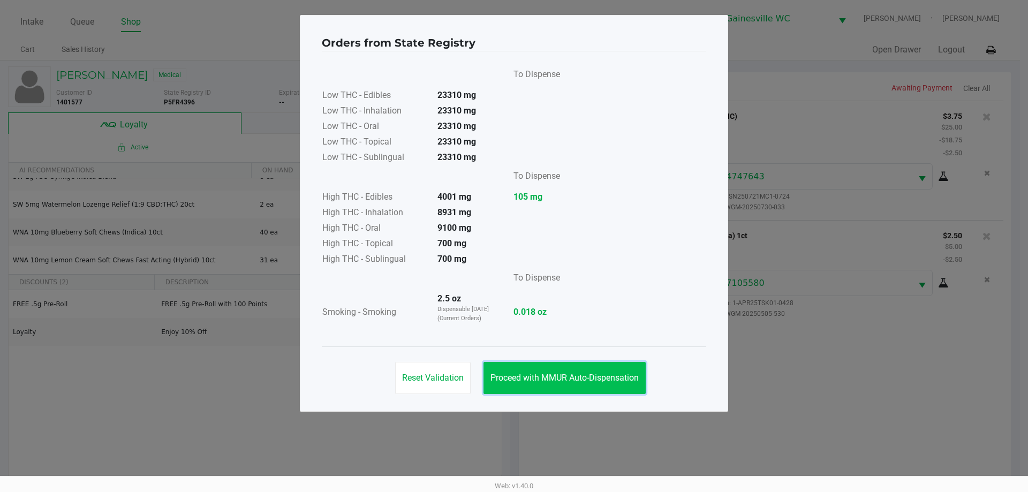
click at [624, 379] on span "Proceed with MMUR Auto-Dispensation" at bounding box center [564, 378] width 148 height 10
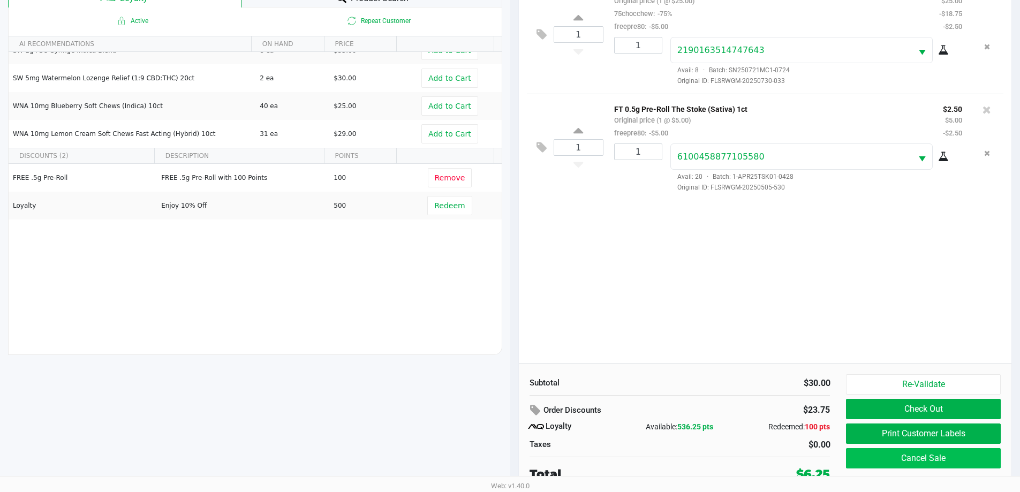
scroll to position [128, 0]
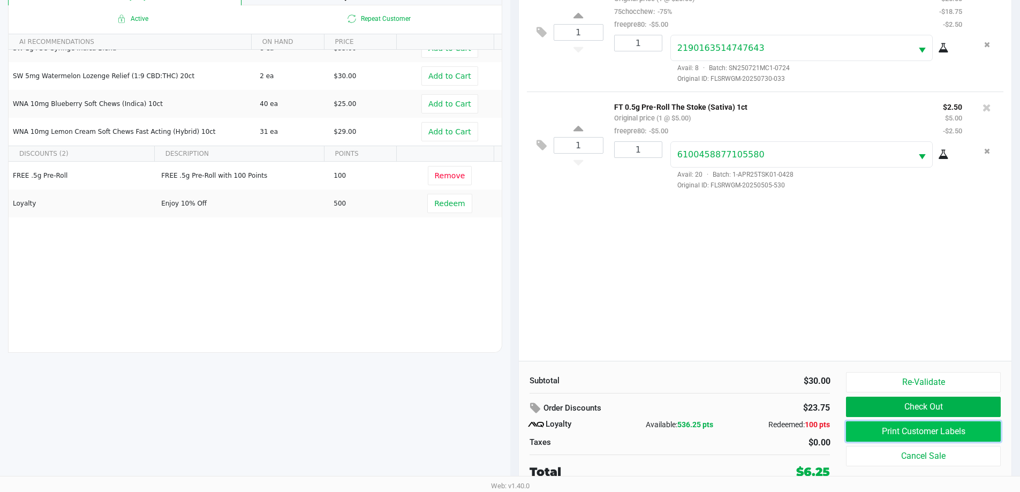
click at [972, 437] on button "Print Customer Labels" at bounding box center [923, 431] width 154 height 20
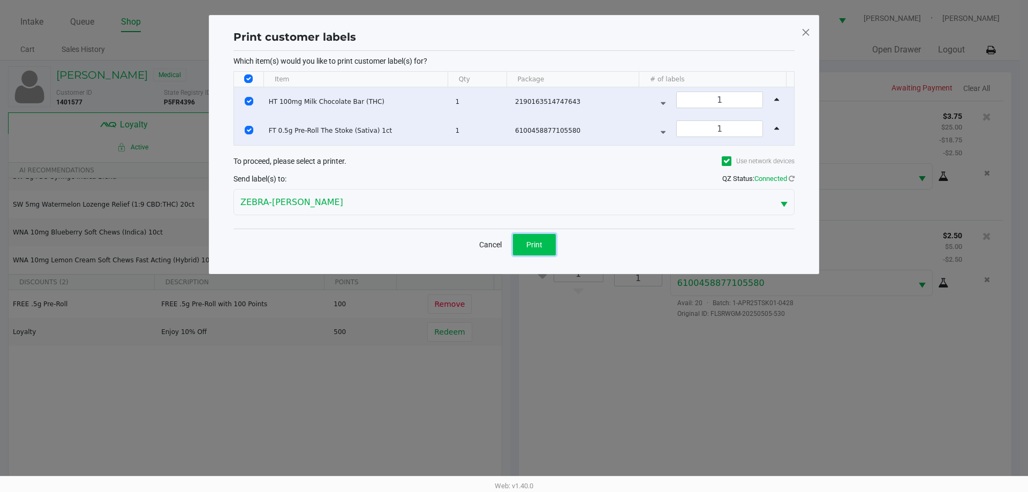
click at [536, 249] on button "Print" at bounding box center [534, 244] width 43 height 21
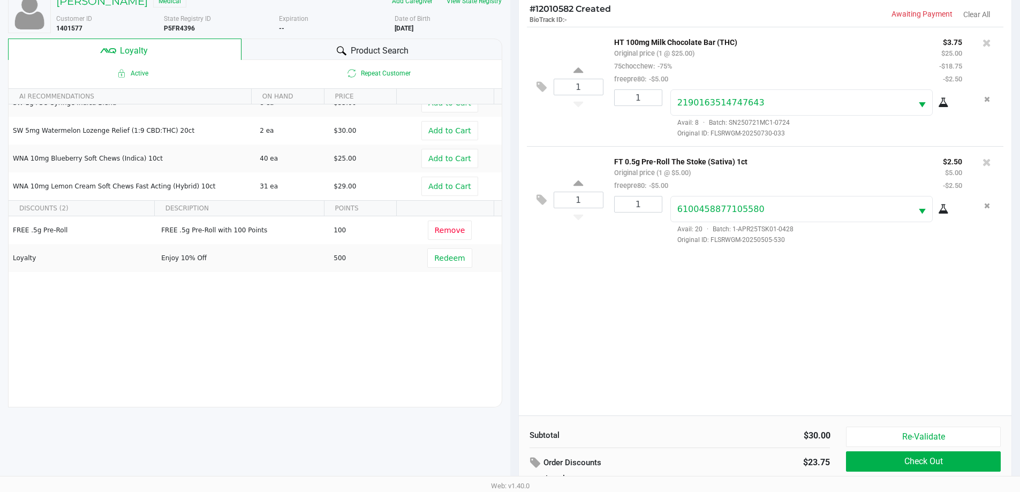
scroll to position [128, 0]
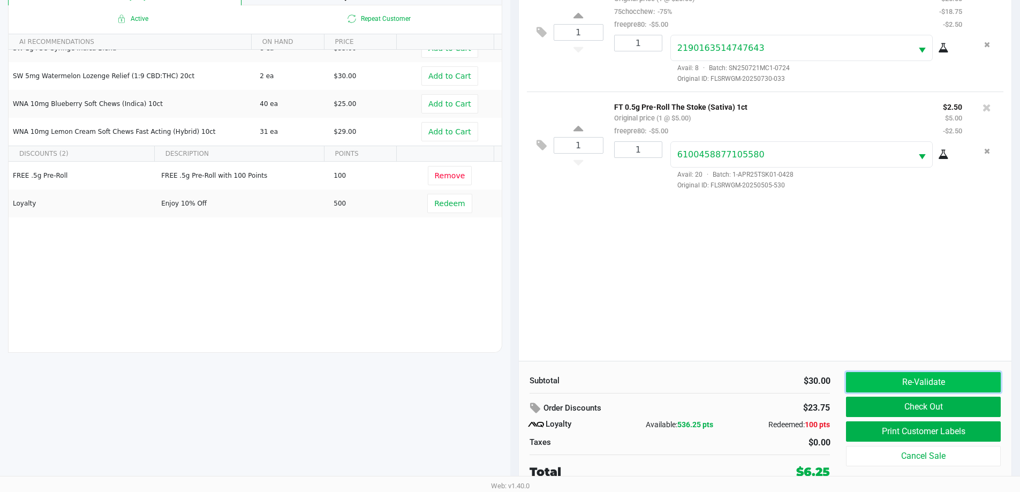
click at [860, 382] on button "Re-Validate" at bounding box center [923, 382] width 154 height 20
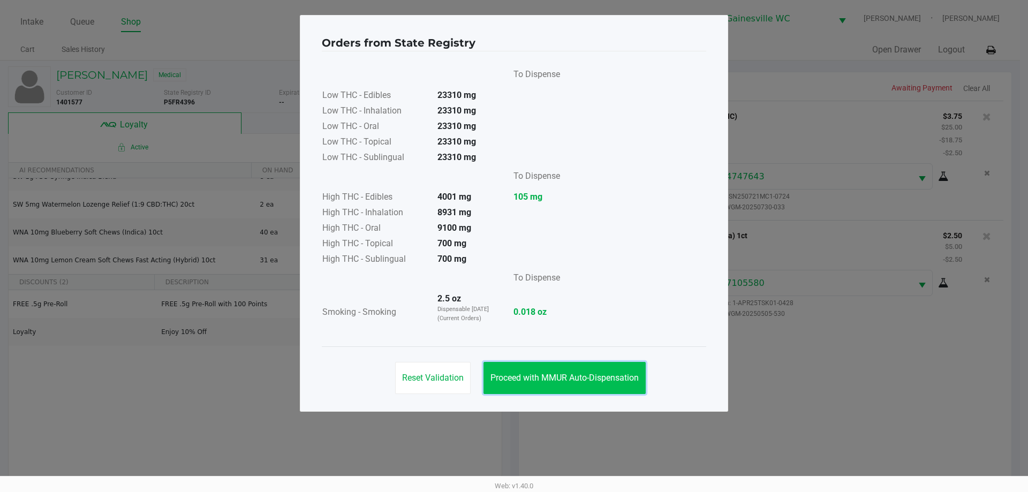
click at [582, 367] on button "Proceed with MMUR Auto-Dispensation" at bounding box center [564, 378] width 162 height 32
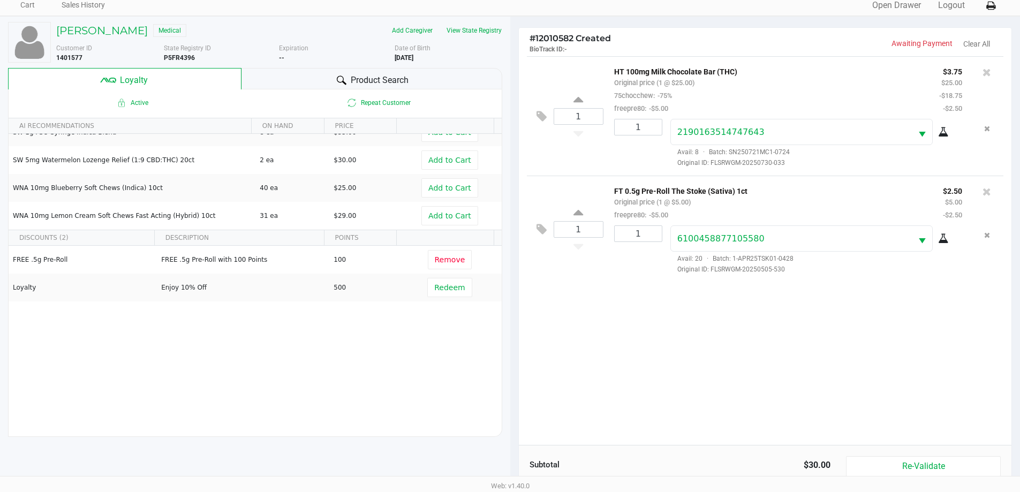
scroll to position [128, 0]
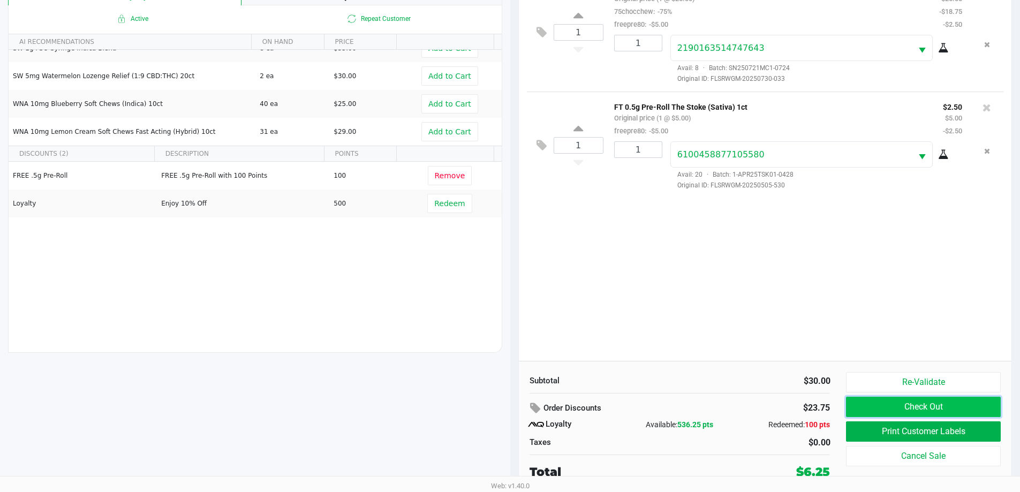
click at [893, 406] on button "Check Out" at bounding box center [923, 407] width 154 height 20
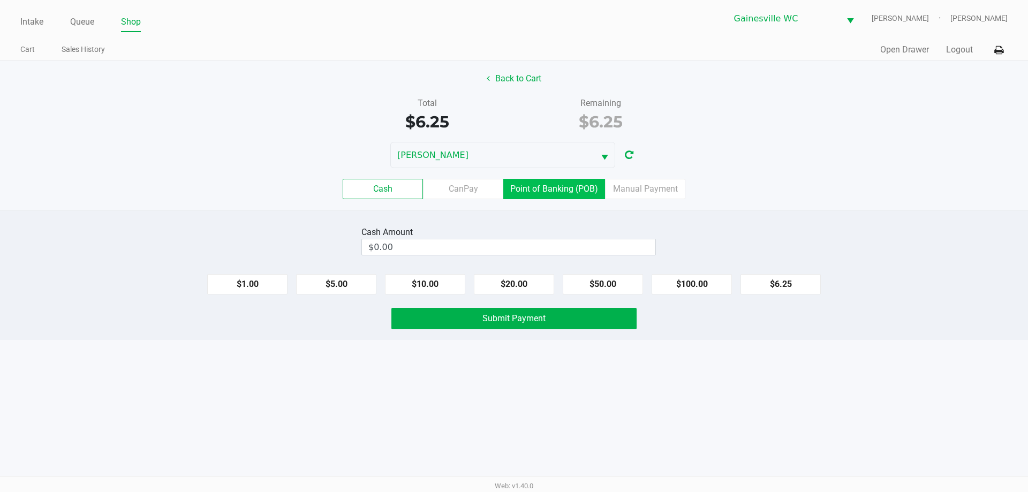
click at [567, 194] on label "Point of Banking (POB)" at bounding box center [554, 189] width 102 height 20
click at [0, 0] on 7 "Point of Banking (POB)" at bounding box center [0, 0] width 0 height 0
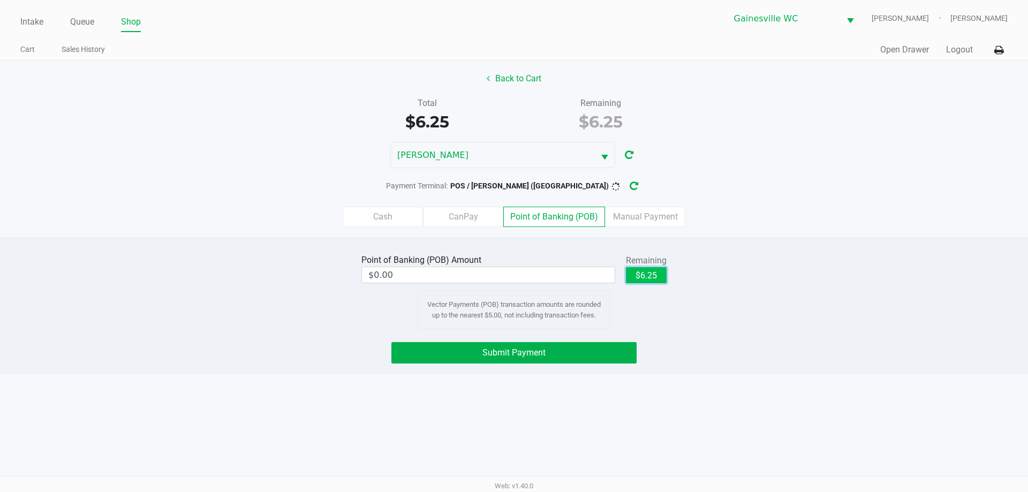
click at [647, 276] on button "$6.25" at bounding box center [646, 275] width 41 height 16
type input "$6.25"
click at [580, 354] on button "Submit Payment" at bounding box center [513, 352] width 245 height 21
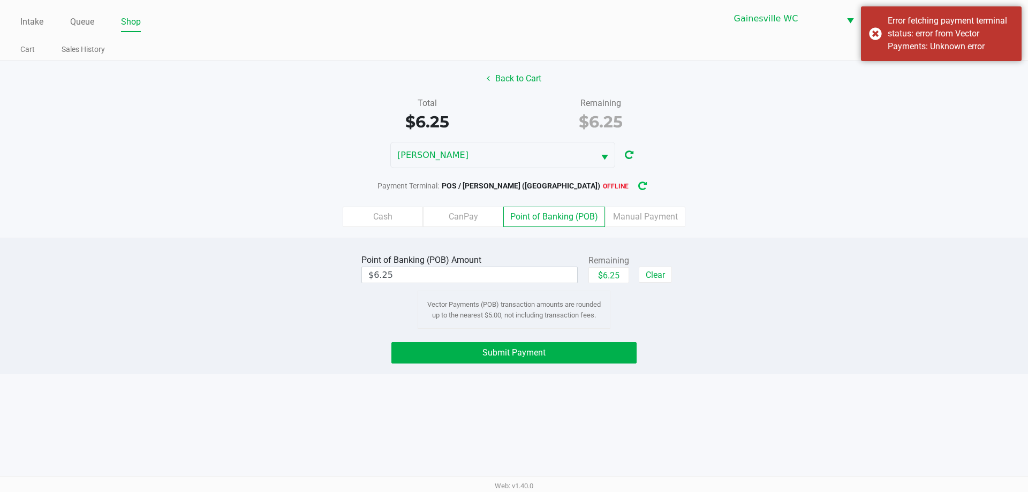
click at [634, 179] on button "button" at bounding box center [642, 186] width 17 height 20
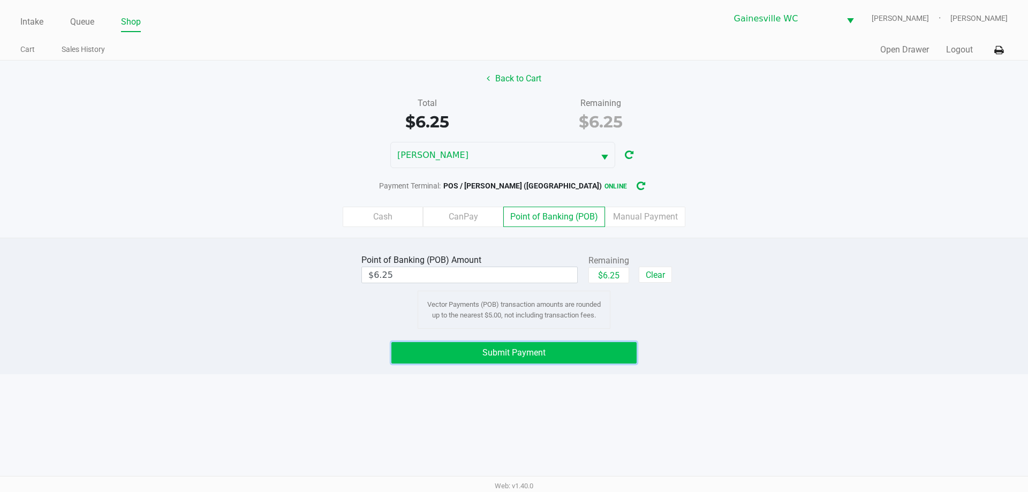
click at [589, 346] on button "Submit Payment" at bounding box center [513, 352] width 245 height 21
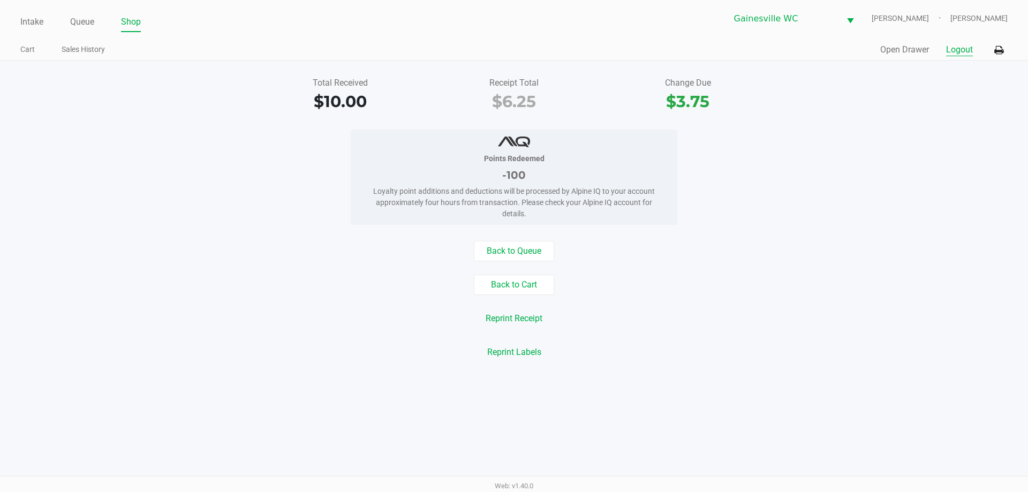
click at [956, 49] on button "Logout" at bounding box center [959, 49] width 27 height 13
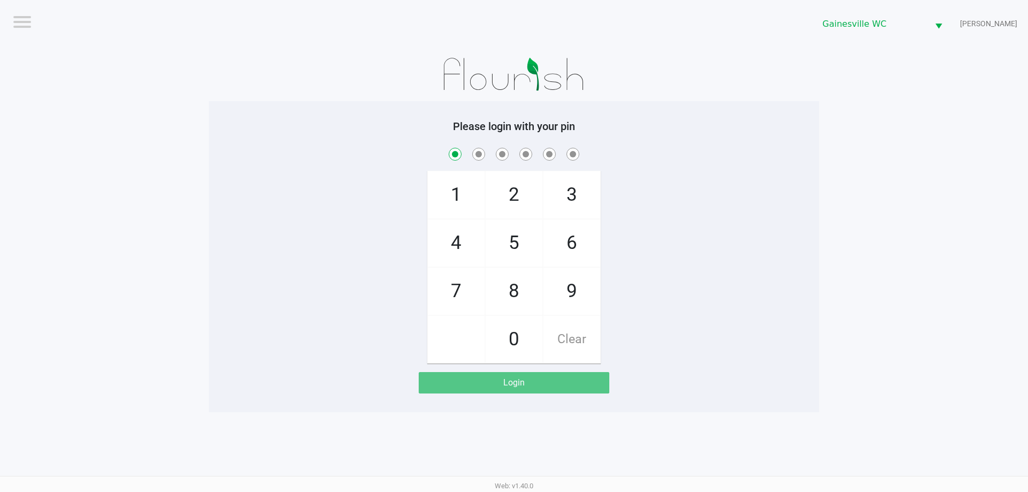
checkbox input "true"
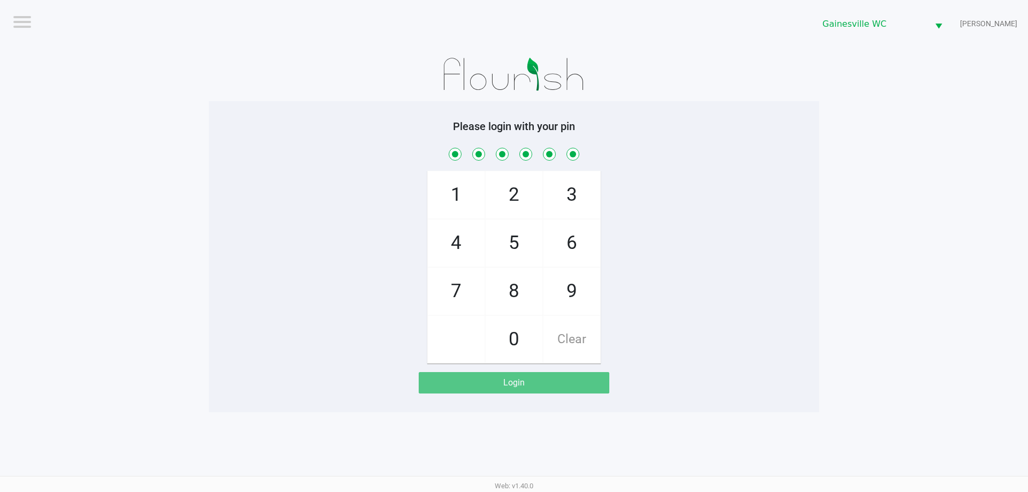
checkbox input "true"
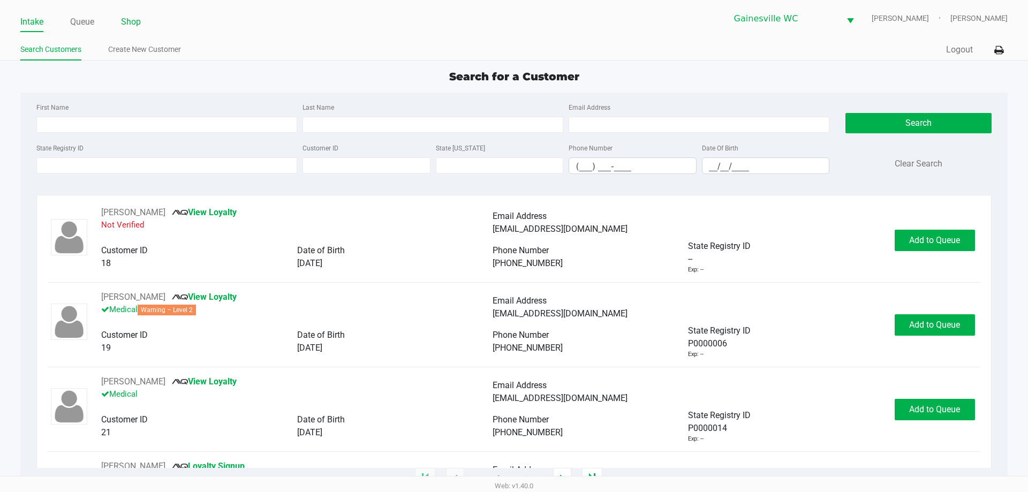
click at [131, 25] on link "Shop" at bounding box center [131, 21] width 20 height 15
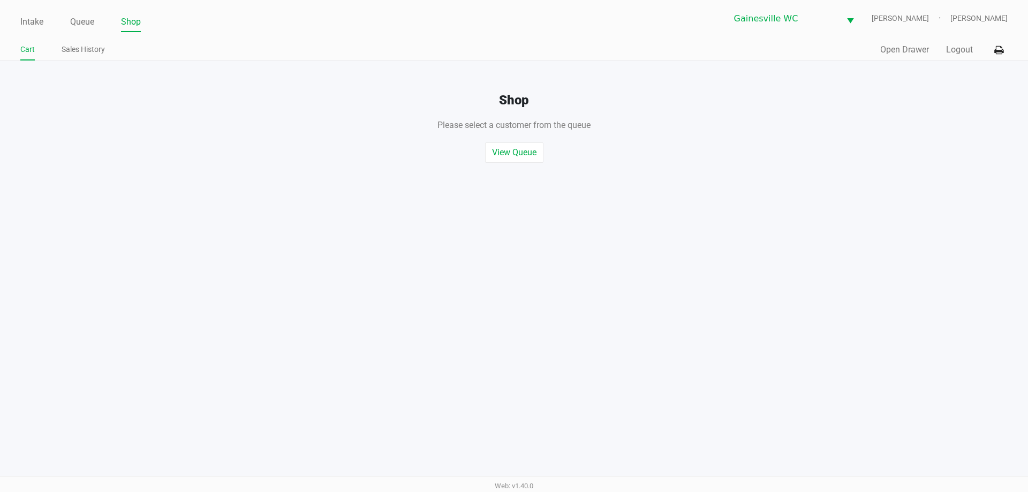
click at [904, 47] on button "Open Drawer" at bounding box center [904, 49] width 49 height 13
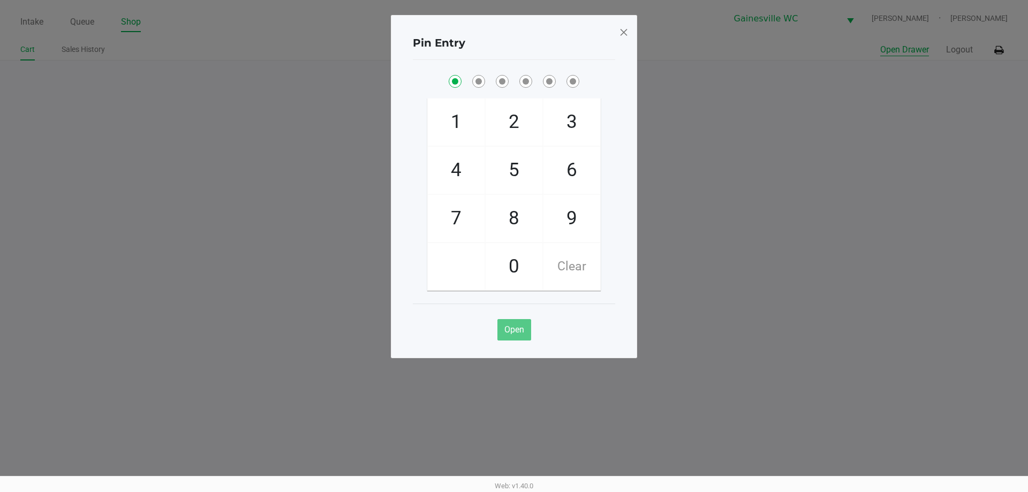
checkbox input "true"
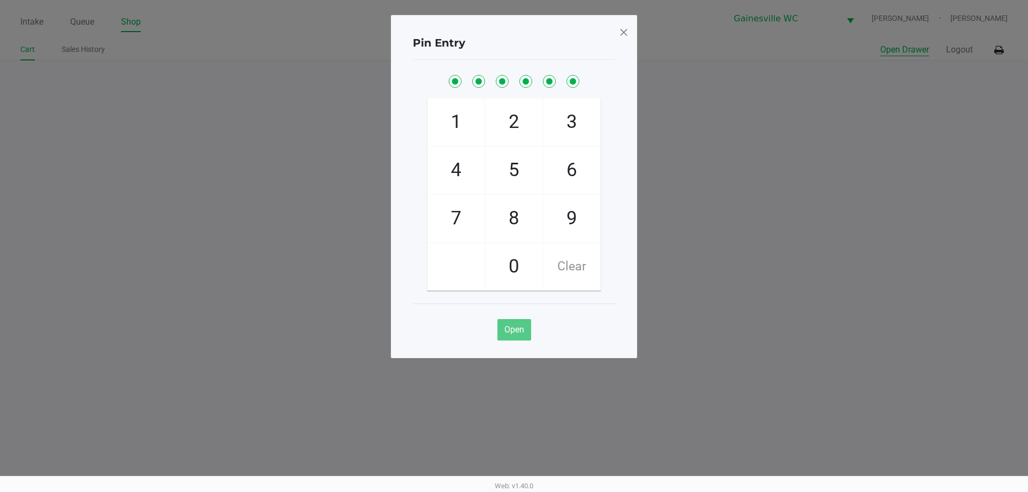
checkbox input "true"
click at [623, 30] on span at bounding box center [624, 32] width 10 height 17
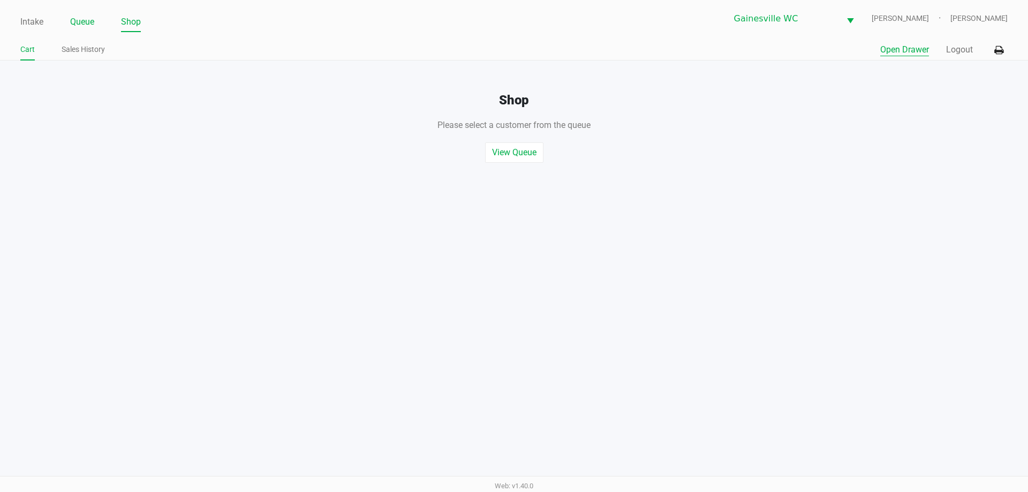
click at [80, 23] on link "Queue" at bounding box center [82, 21] width 24 height 15
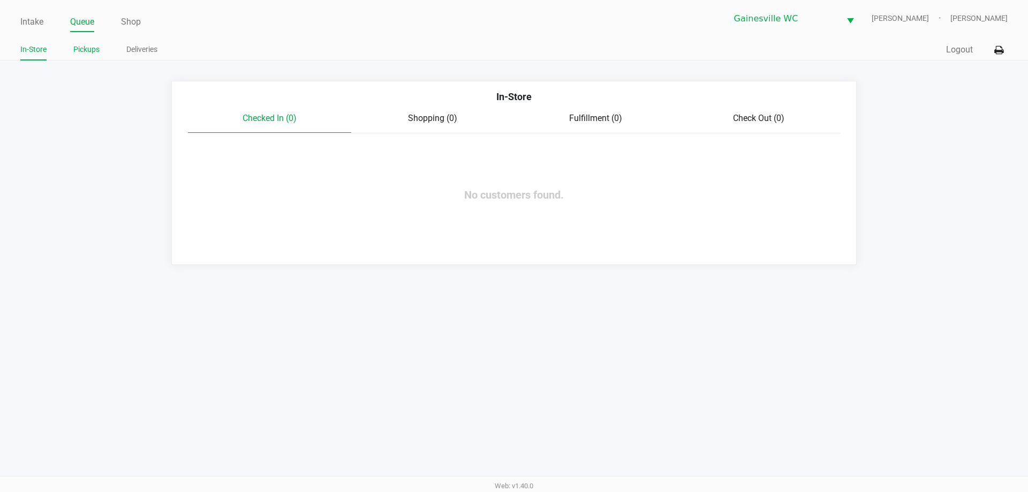
click at [96, 50] on link "Pickups" at bounding box center [86, 49] width 26 height 13
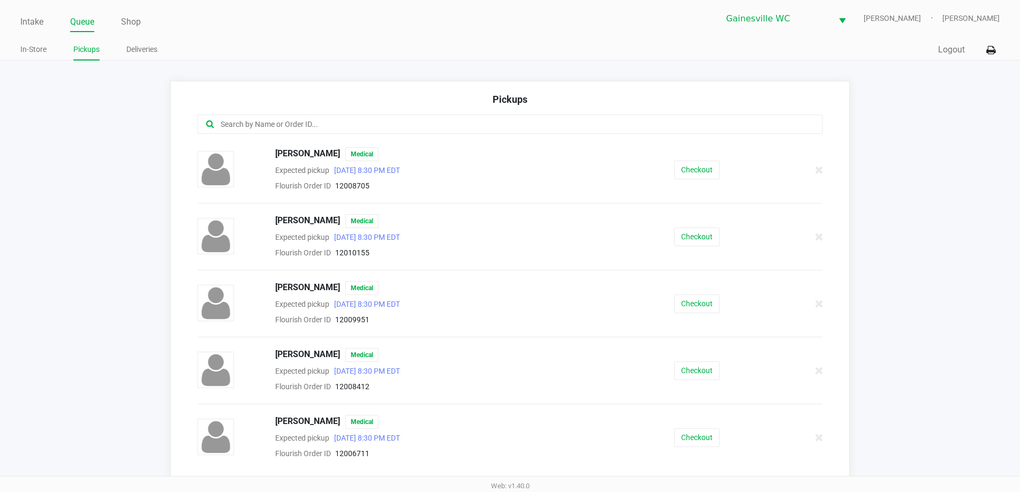
click at [693, 246] on div "[PERSON_NAME] Medical Expected pickup [DATE] 8:30 PM EDT Flourish Order ID 1201…" at bounding box center [509, 236] width 641 height 45
click at [696, 239] on button "Checkout" at bounding box center [697, 237] width 46 height 19
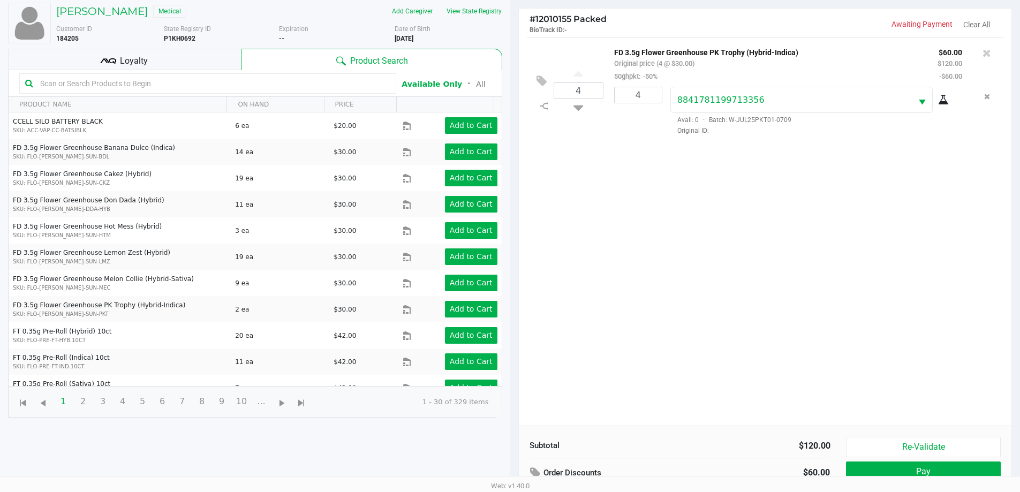
scroll to position [116, 0]
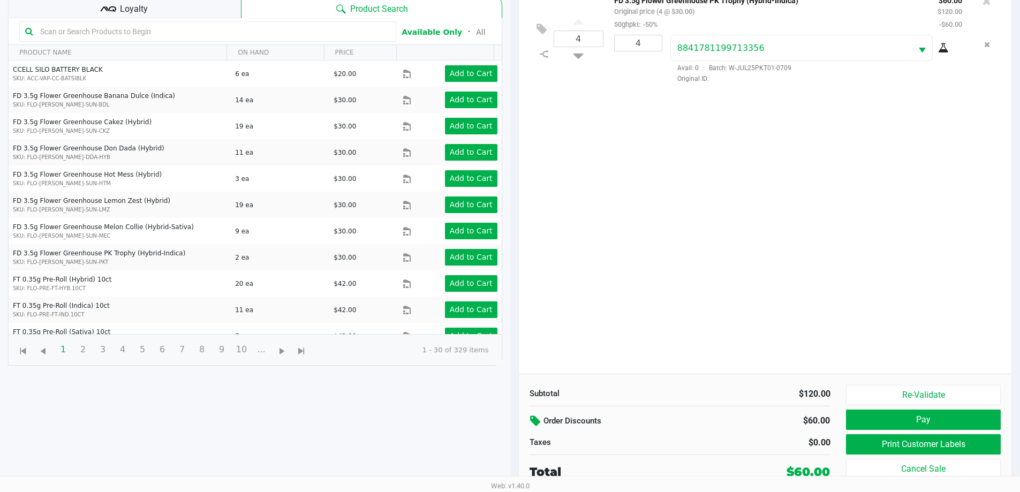
click at [534, 419] on icon at bounding box center [536, 421] width 13 height 12
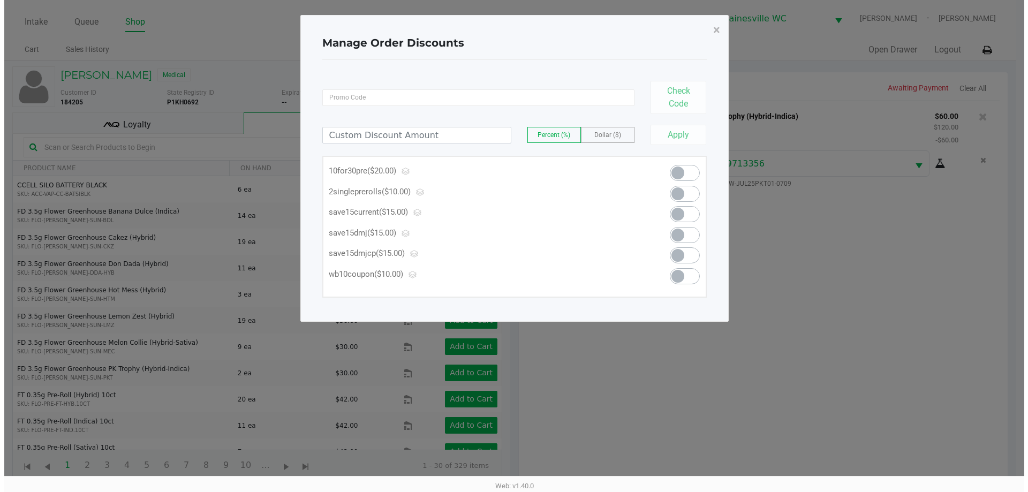
scroll to position [0, 0]
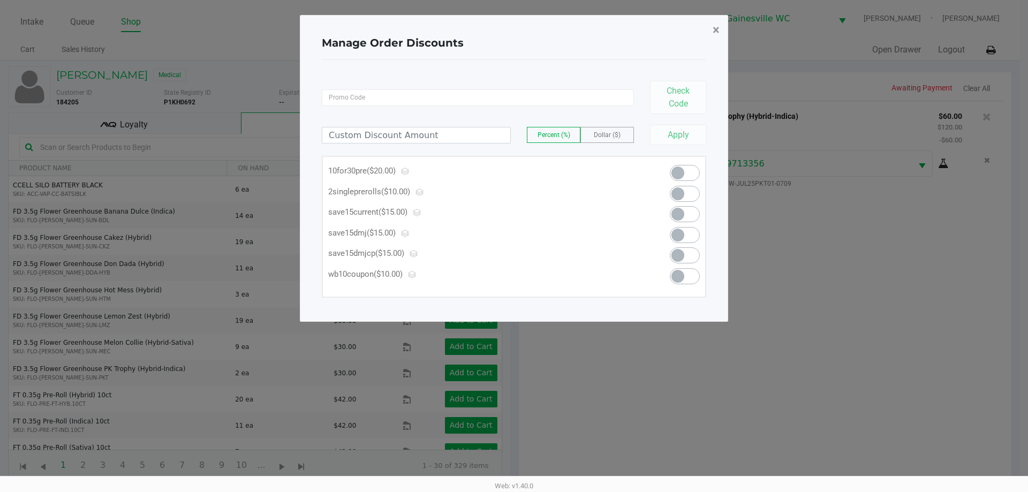
click at [710, 30] on button "×" at bounding box center [716, 30] width 24 height 30
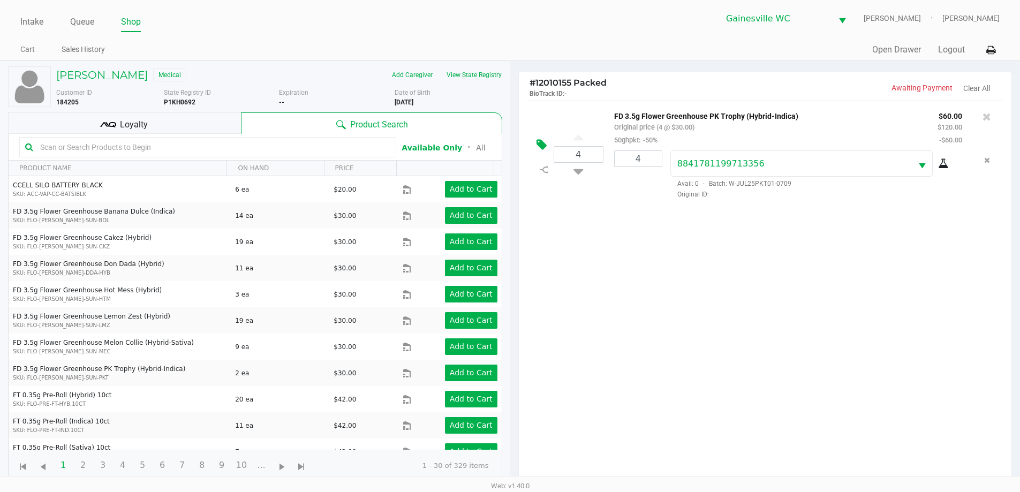
click at [537, 146] on icon at bounding box center [541, 145] width 10 height 12
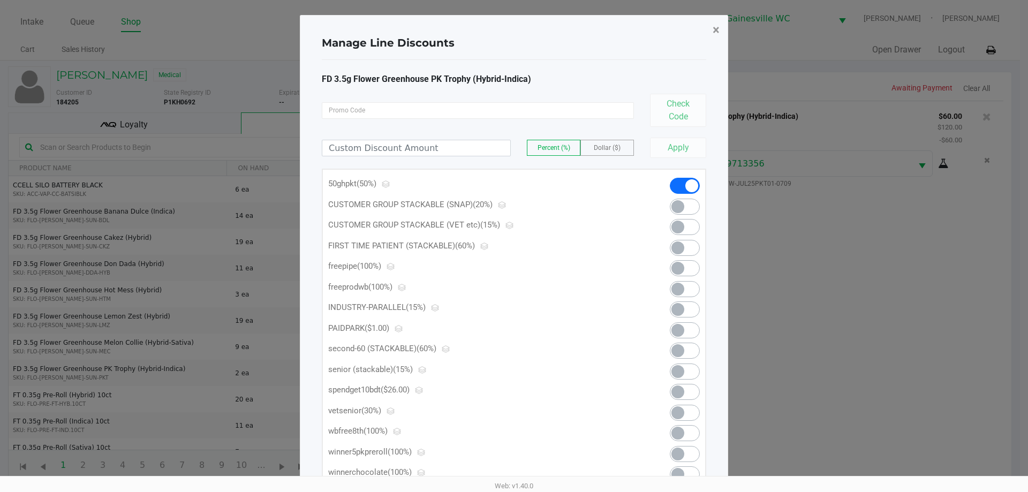
click at [712, 30] on button "×" at bounding box center [716, 30] width 24 height 30
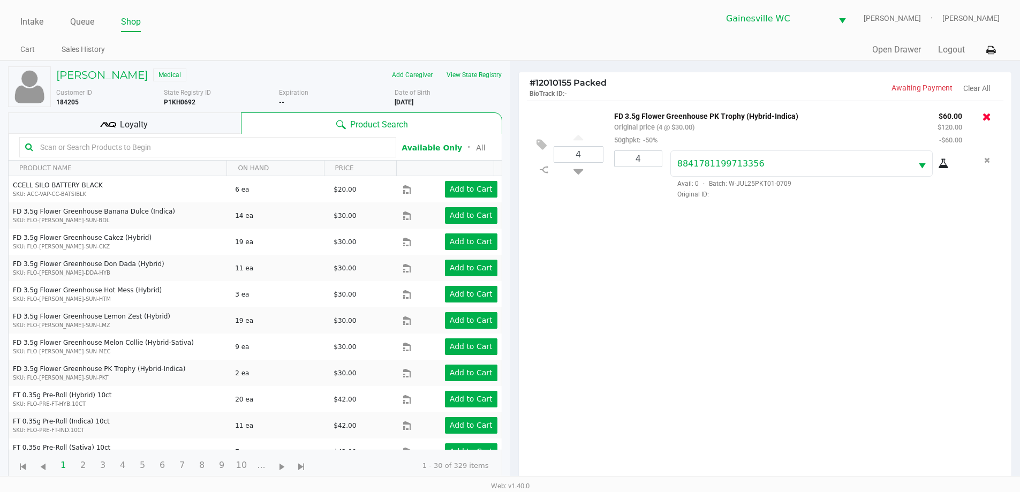
click at [987, 120] on icon at bounding box center [986, 116] width 9 height 11
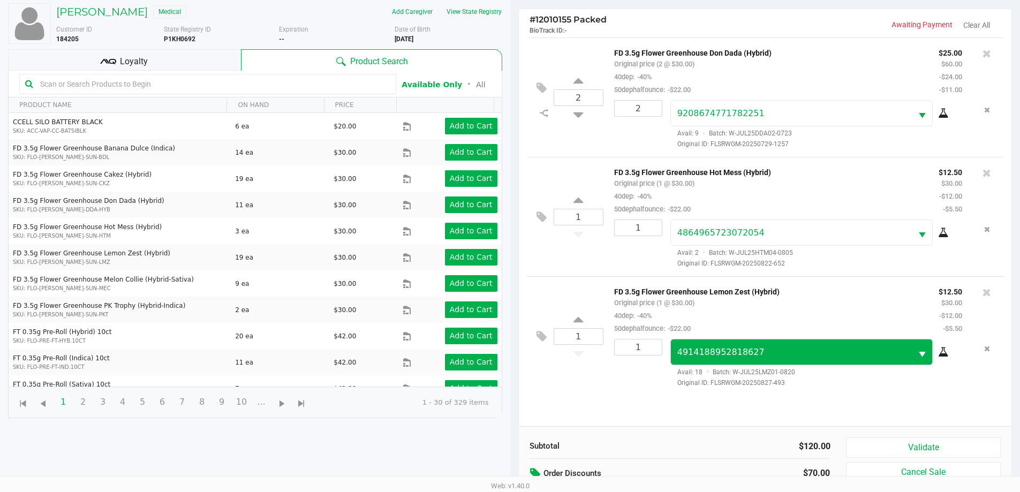
scroll to position [116, 0]
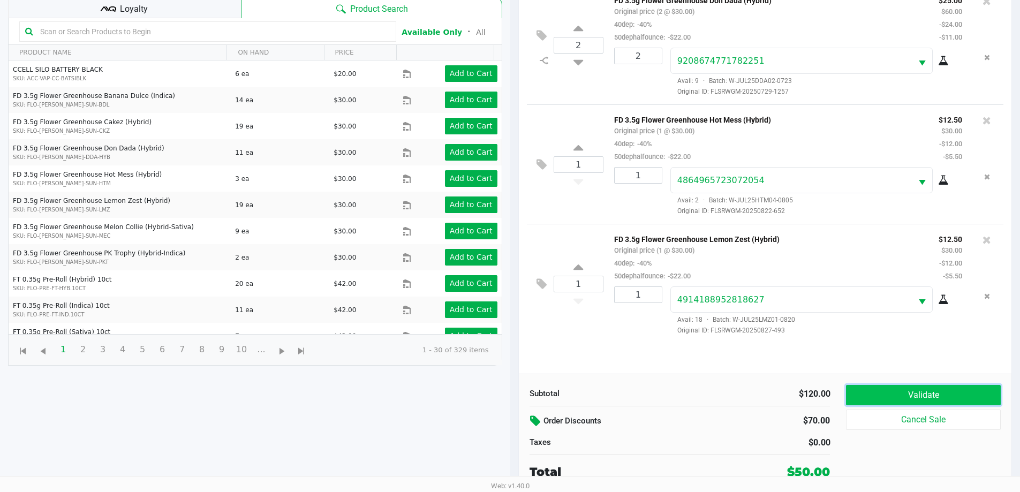
click at [920, 396] on button "Validate" at bounding box center [923, 395] width 154 height 20
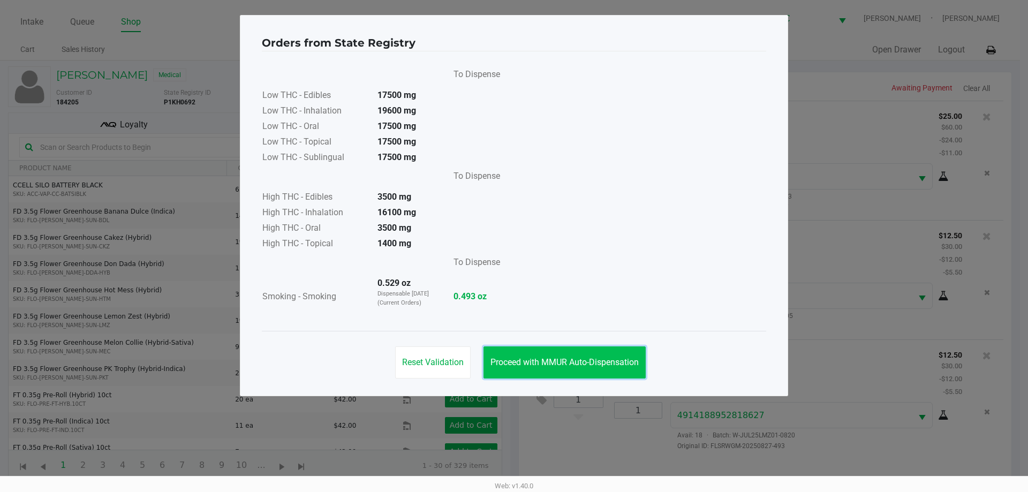
click at [618, 370] on button "Proceed with MMUR Auto-Dispensation" at bounding box center [564, 362] width 162 height 32
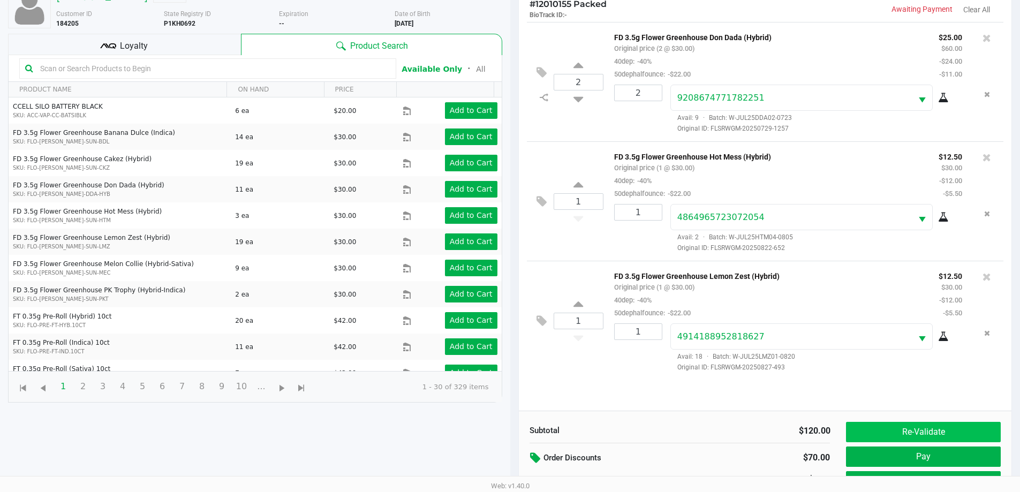
scroll to position [116, 0]
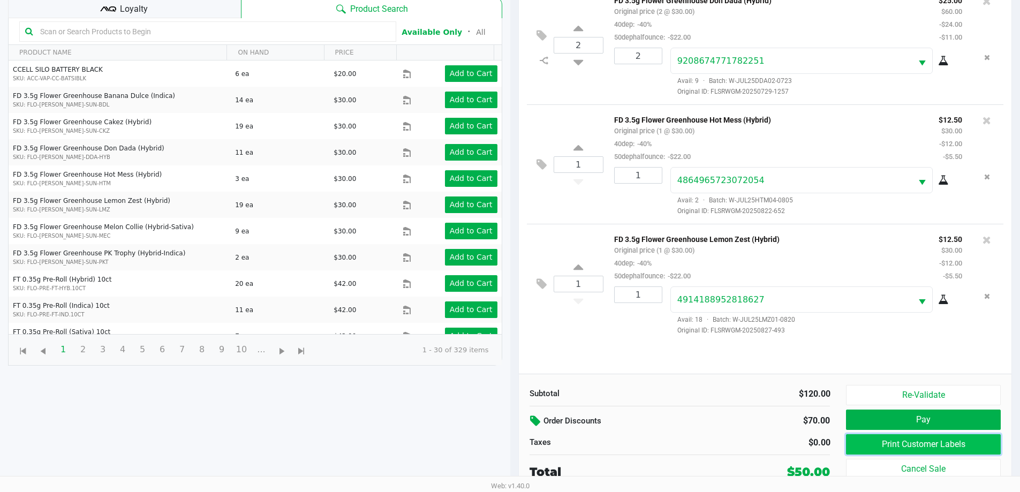
click at [891, 442] on button "Print Customer Labels" at bounding box center [923, 444] width 154 height 20
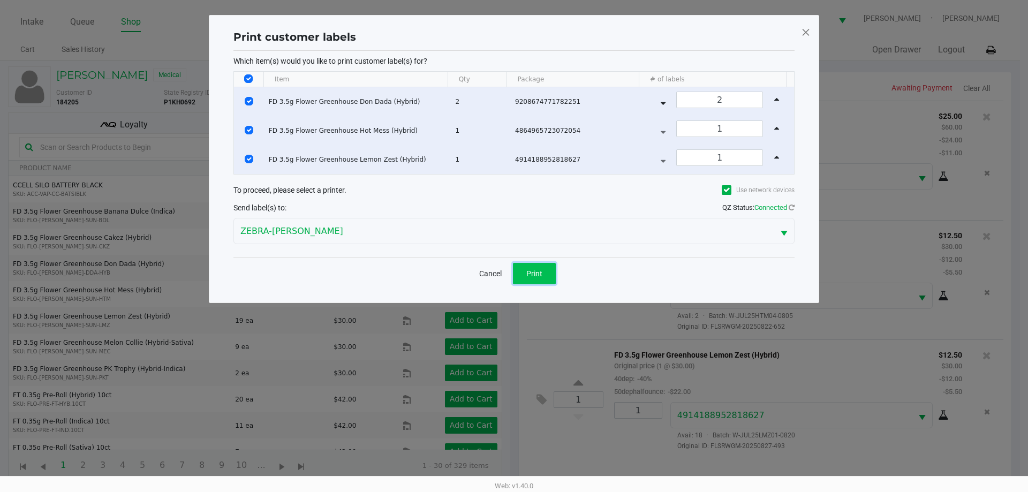
click at [526, 273] on button "Print" at bounding box center [534, 273] width 43 height 21
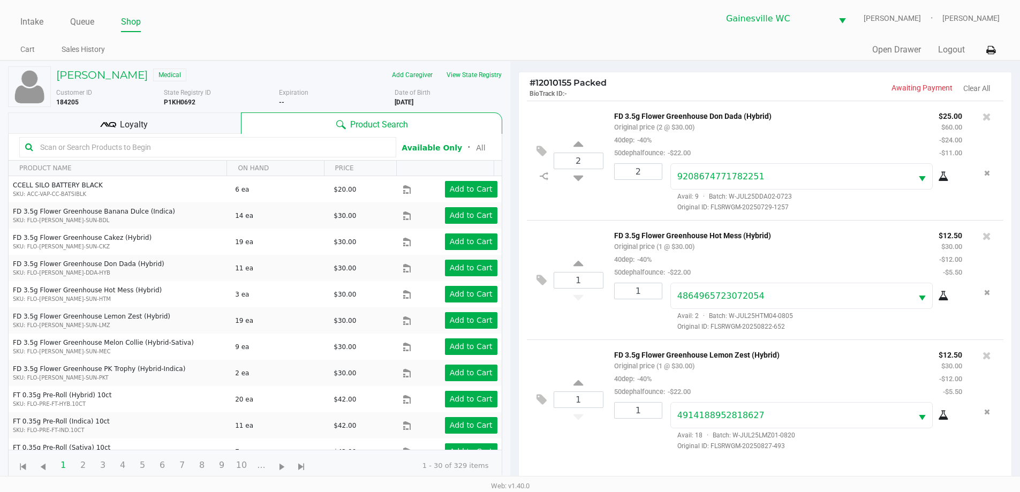
click at [231, 124] on div "Loyalty" at bounding box center [124, 122] width 233 height 21
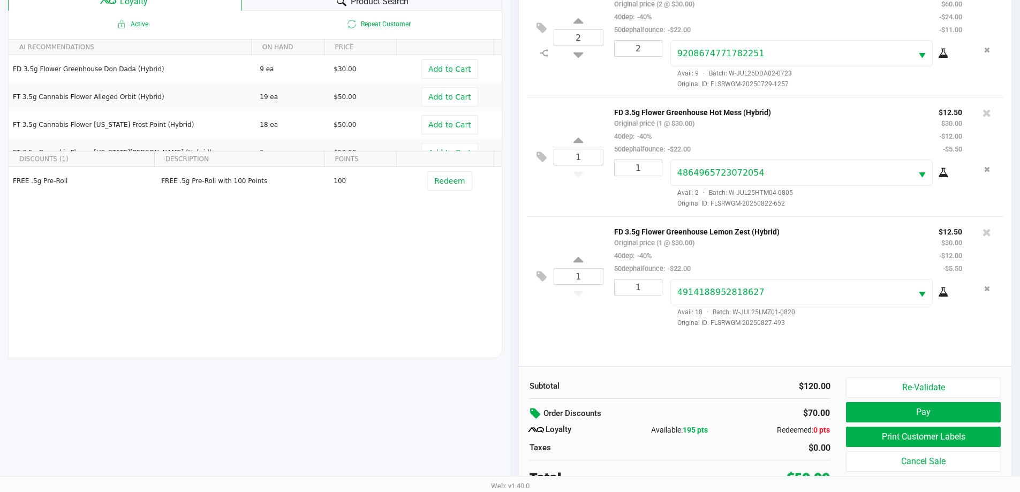
scroll to position [128, 0]
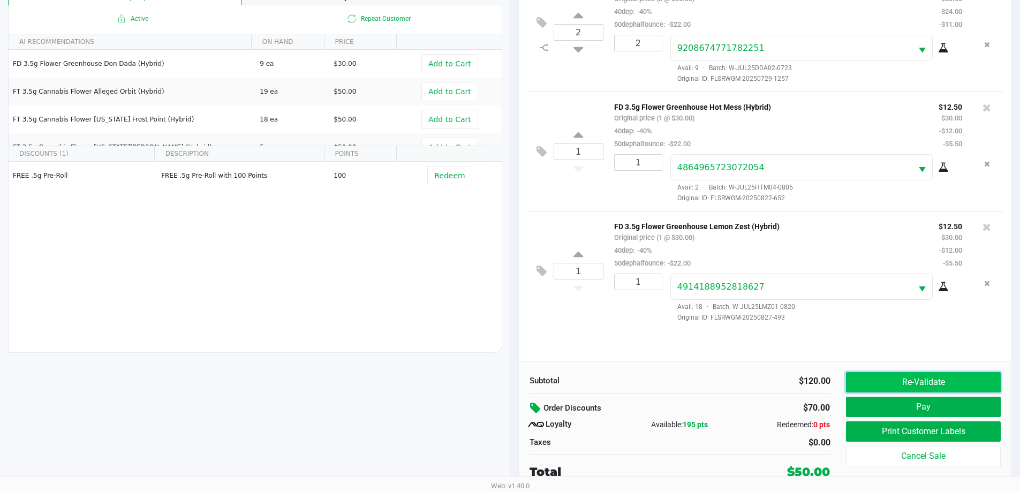
click at [866, 378] on button "Re-Validate" at bounding box center [923, 382] width 154 height 20
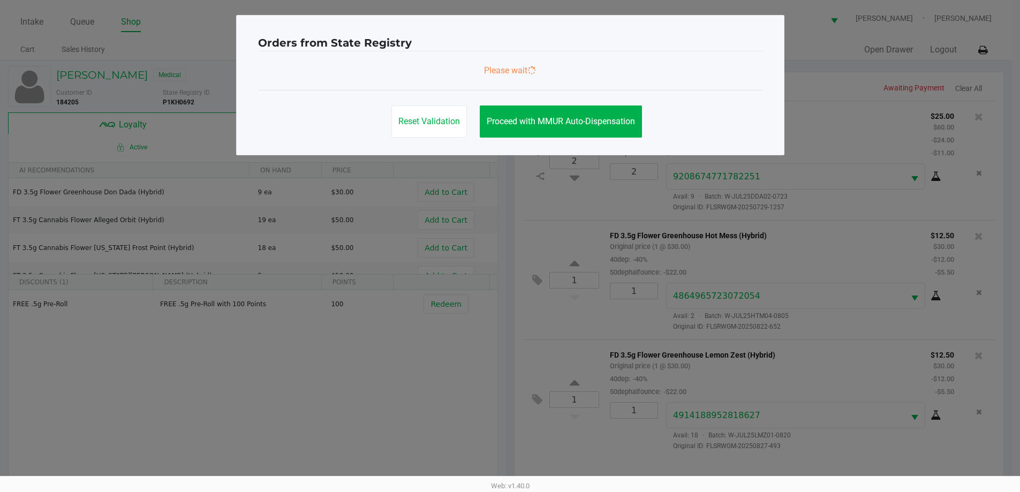
scroll to position [0, 0]
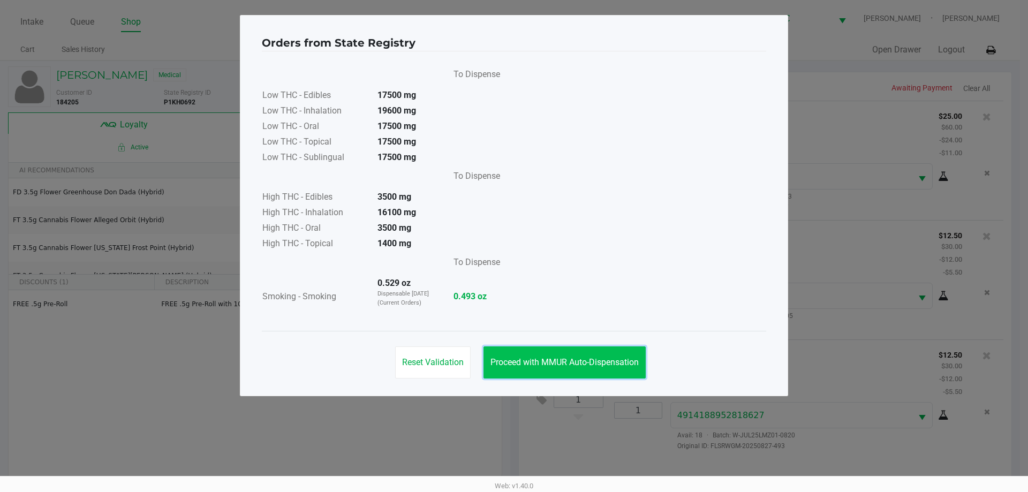
drag, startPoint x: 631, startPoint y: 375, endPoint x: 638, endPoint y: 372, distance: 7.5
click at [635, 372] on button "Proceed with MMUR Auto-Dispensation" at bounding box center [564, 362] width 162 height 32
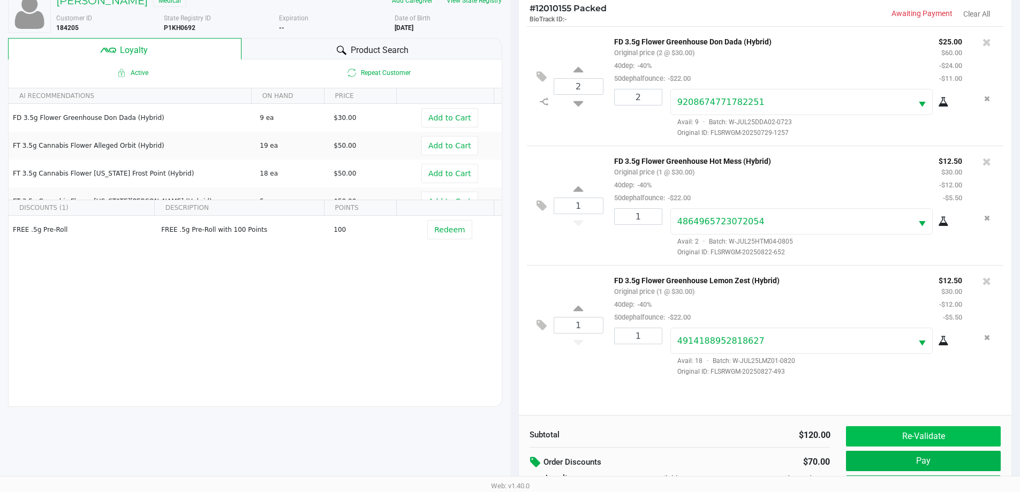
scroll to position [128, 0]
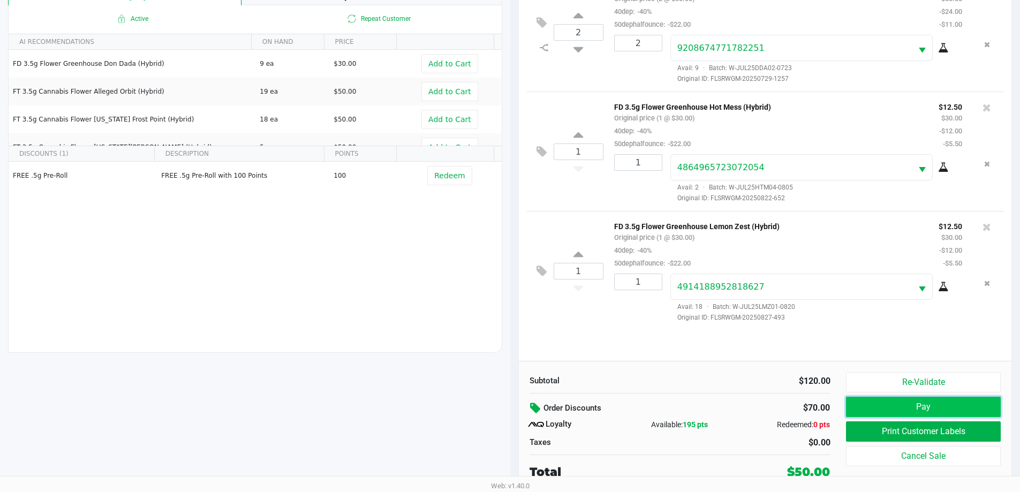
click at [948, 410] on button "Pay" at bounding box center [923, 407] width 154 height 20
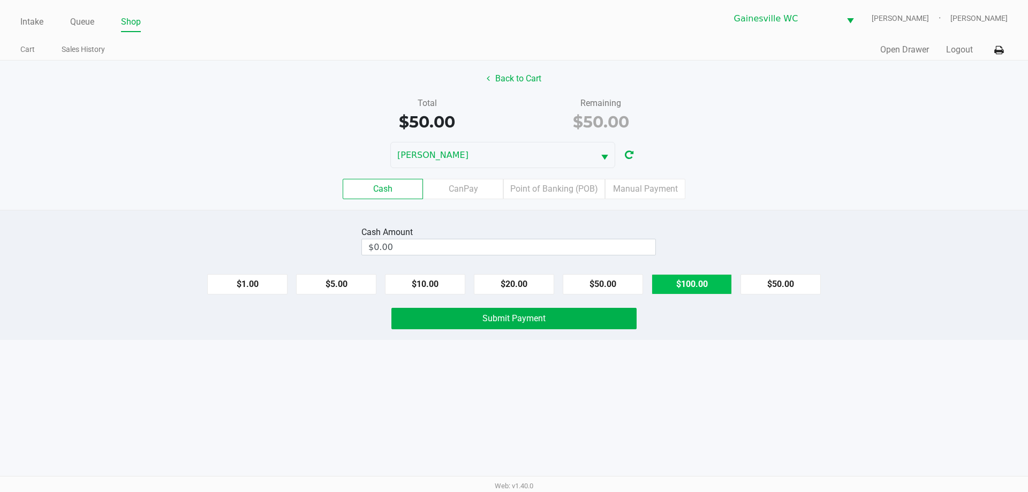
click at [678, 289] on button "$100.00" at bounding box center [691, 284] width 80 height 20
type input "$100.00"
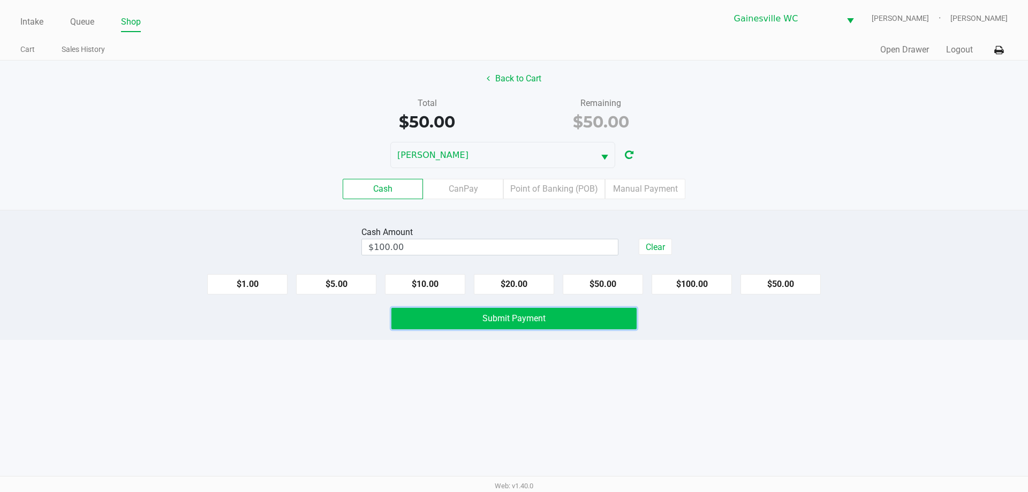
click at [542, 320] on span "Submit Payment" at bounding box center [513, 318] width 63 height 10
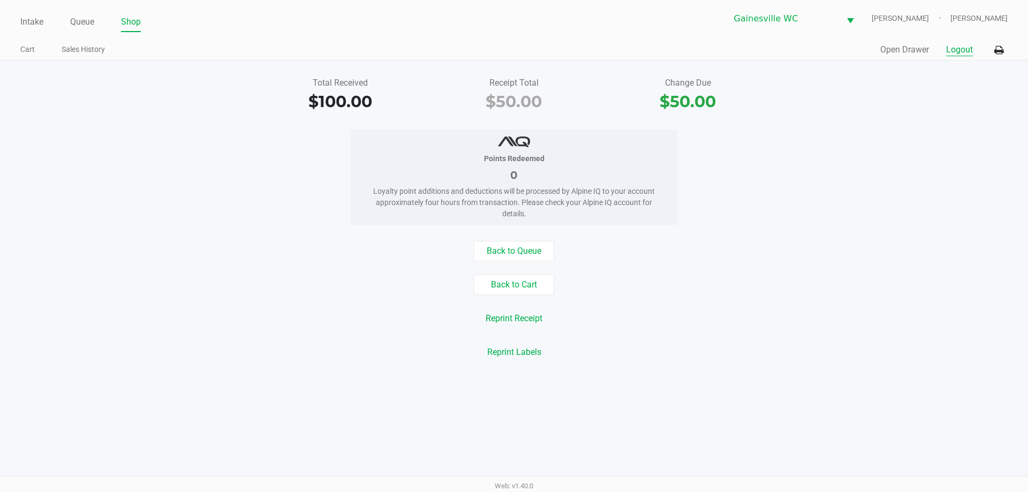
click at [962, 51] on button "Logout" at bounding box center [959, 49] width 27 height 13
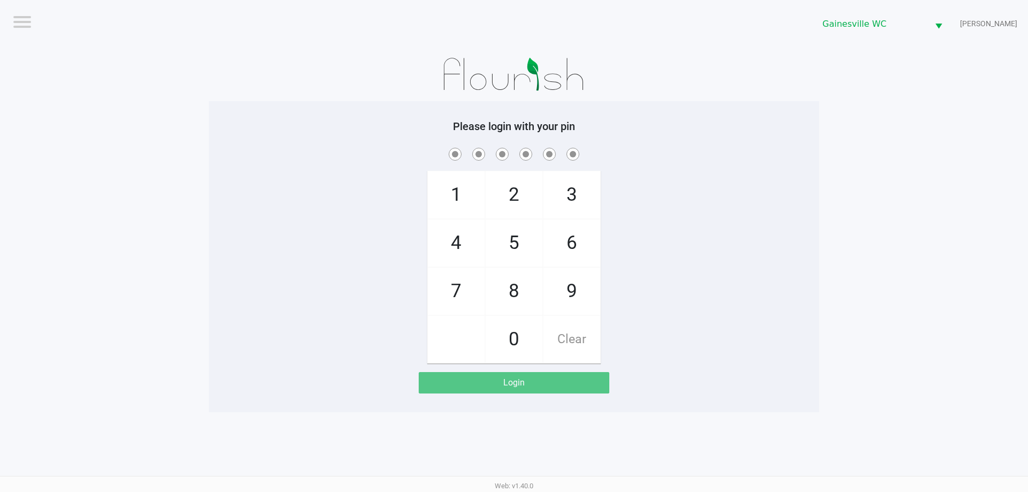
click at [956, 129] on app-pos-login-wrapper "Logout Gainesville [PERSON_NAME] Please login with your pin 1 4 7 2 5 8 0 3 6 9…" at bounding box center [514, 206] width 1028 height 412
click at [760, 153] on span at bounding box center [514, 154] width 594 height 17
checkbox input "true"
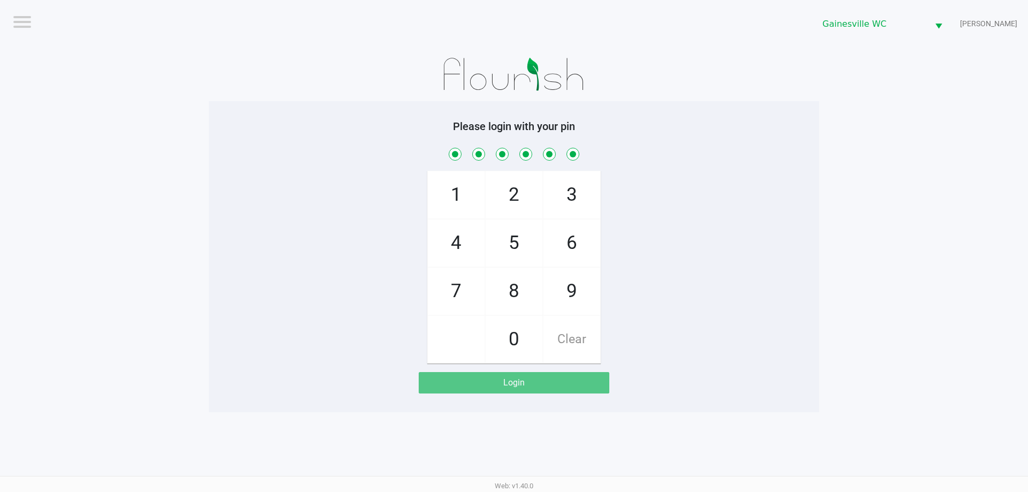
checkbox input "true"
